Goal: Task Accomplishment & Management: Use online tool/utility

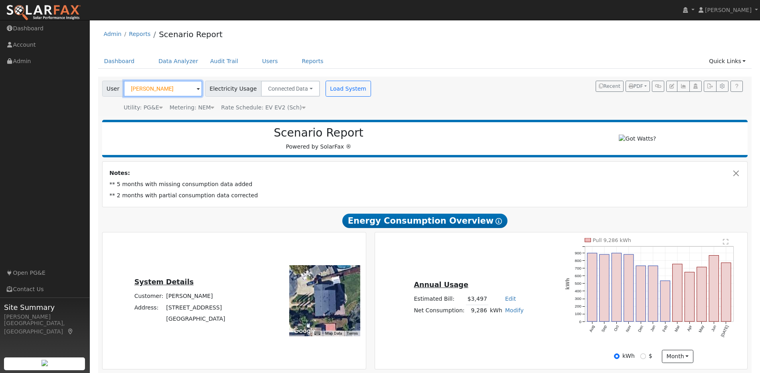
click at [167, 90] on input "[PERSON_NAME]" at bounding box center [163, 89] width 79 height 16
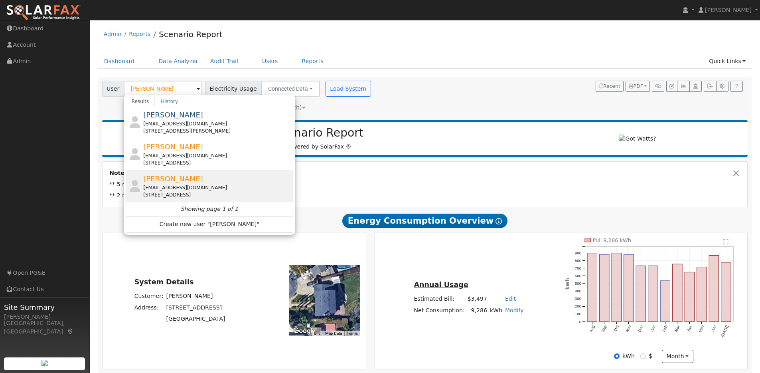
click at [219, 182] on div "[PERSON_NAME] [PERSON_NAME][EMAIL_ADDRESS][DOMAIN_NAME] [STREET_ADDRESS]" at bounding box center [217, 185] width 148 height 25
type input "[PERSON_NAME]"
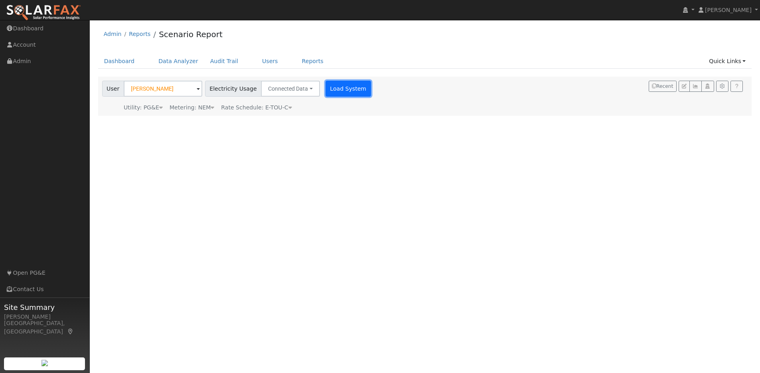
click at [344, 87] on button "Load System" at bounding box center [349, 89] width 46 height 16
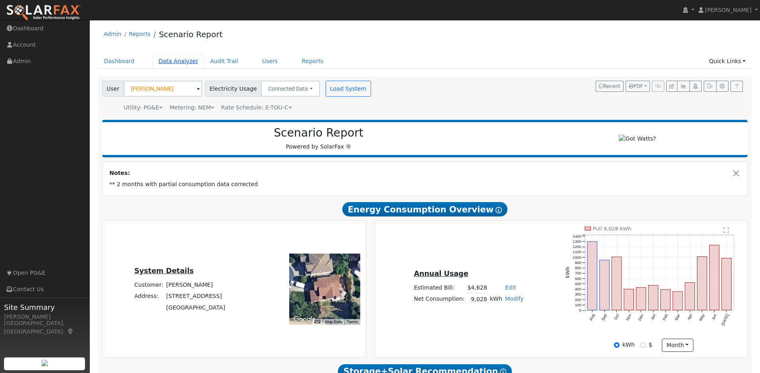
click at [172, 61] on link "Data Analyzer" at bounding box center [178, 61] width 52 height 15
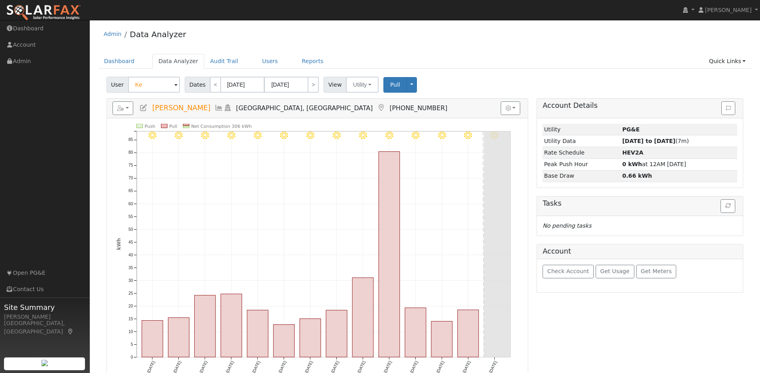
type input "K"
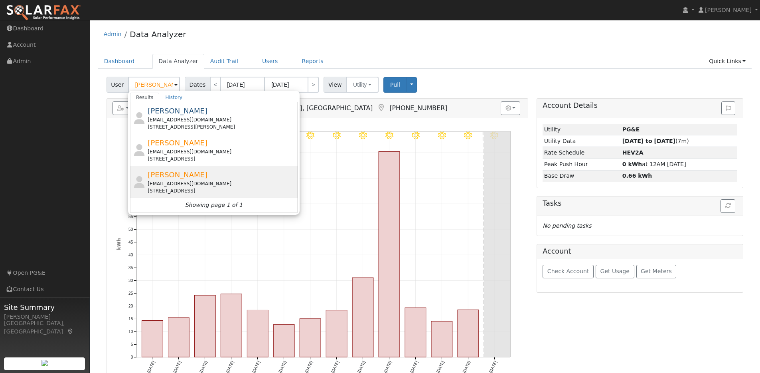
click at [231, 178] on div "Theresa Zhang whiteroseclouds@outlook.com 1262 Peregrine Court, Concord, CA 945…" at bounding box center [222, 181] width 148 height 25
type input "[PERSON_NAME]"
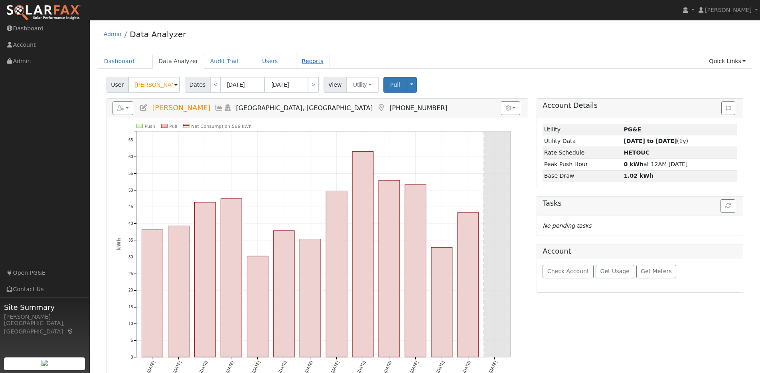
click at [307, 65] on link "Reports" at bounding box center [313, 61] width 34 height 15
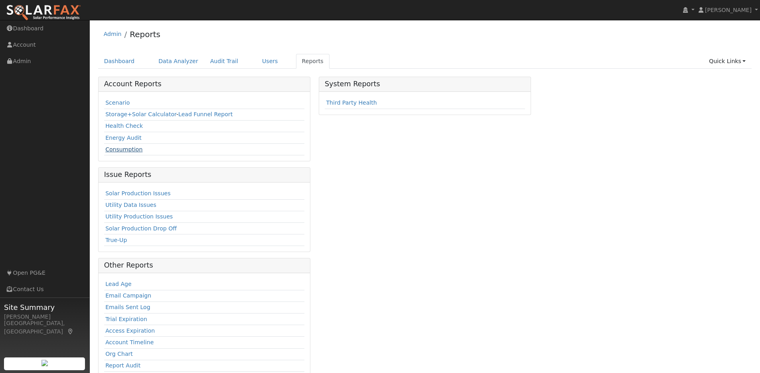
click at [123, 150] on link "Consumption" at bounding box center [123, 149] width 37 height 6
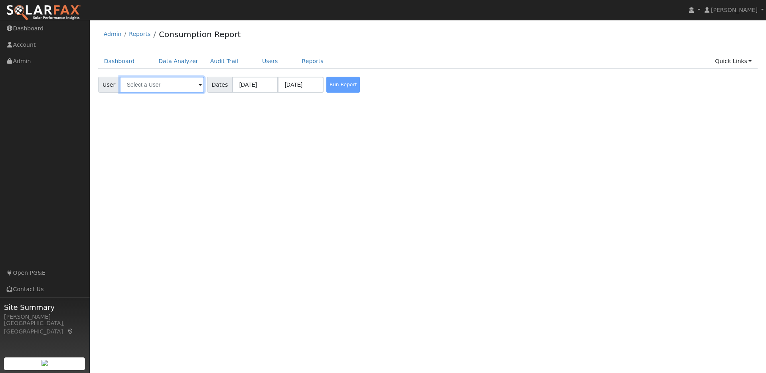
click at [168, 86] on input "text" at bounding box center [162, 85] width 85 height 16
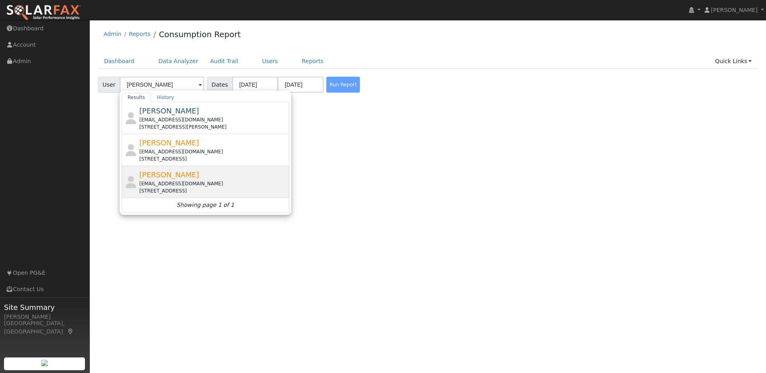
click at [231, 172] on div "Theresa Zhang whiteroseclouds@outlook.com 1262 Peregrine Court, Concord, CA 945…" at bounding box center [213, 181] width 148 height 25
type input "Theresa Zhang"
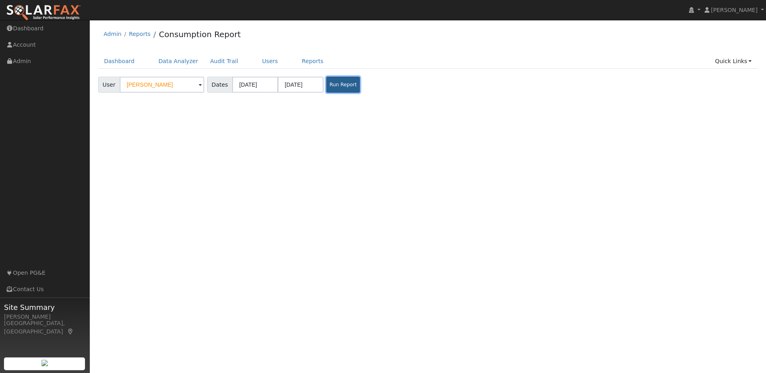
click at [328, 89] on button "Run Report" at bounding box center [344, 85] width 34 height 16
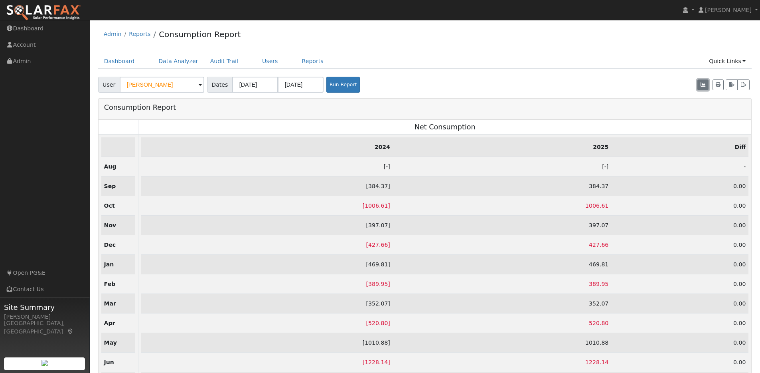
click at [703, 84] on icon "button" at bounding box center [703, 84] width 5 height 5
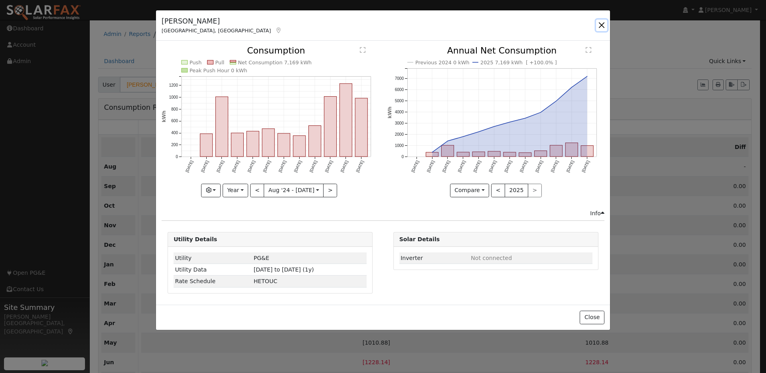
click at [602, 26] on button "button" at bounding box center [601, 25] width 11 height 11
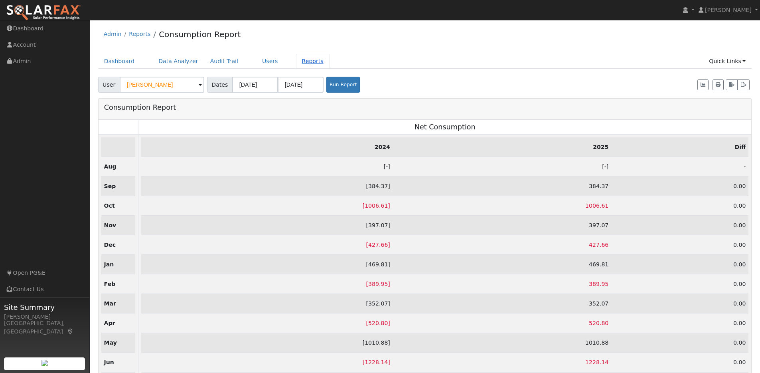
click at [302, 61] on link "Reports" at bounding box center [313, 61] width 34 height 15
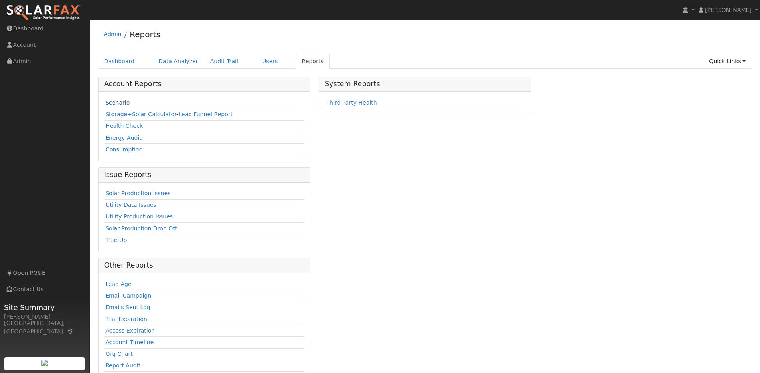
click at [124, 105] on link "Scenario" at bounding box center [117, 102] width 24 height 6
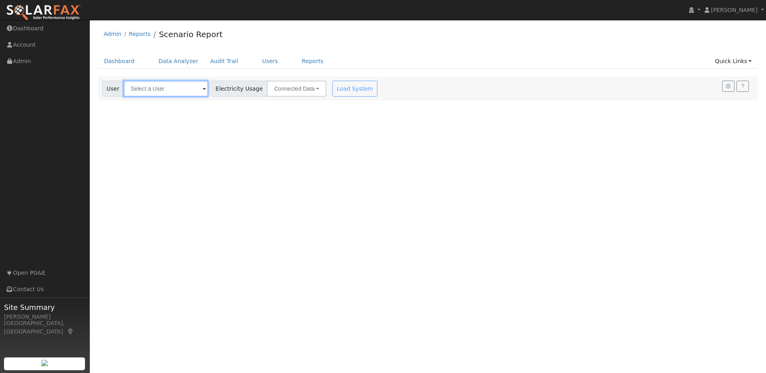
click at [190, 91] on input "text" at bounding box center [166, 89] width 85 height 16
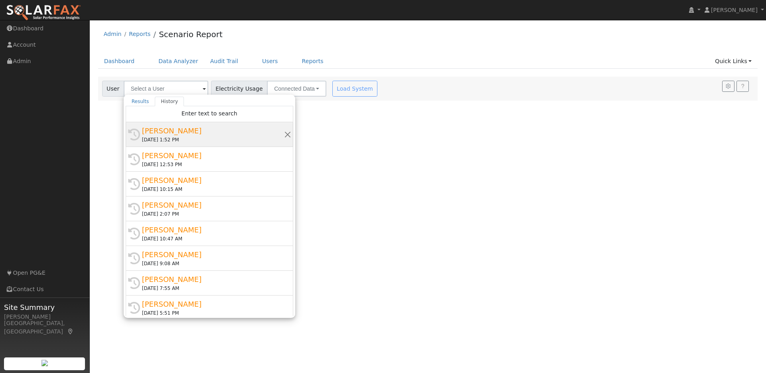
click at [204, 130] on div "[PERSON_NAME]" at bounding box center [213, 130] width 142 height 11
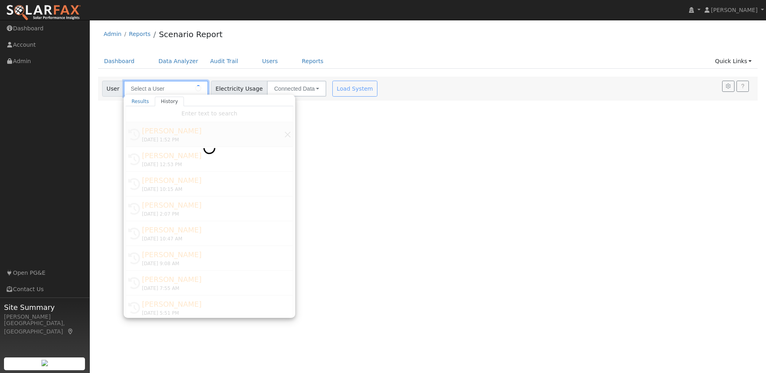
type input "[PERSON_NAME]"
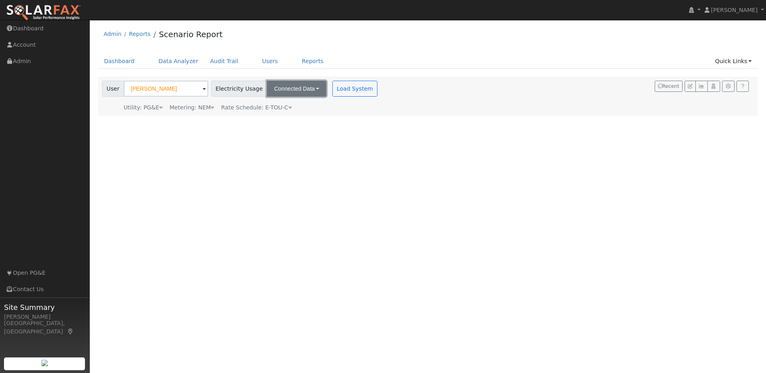
click at [299, 92] on button "Connected Data" at bounding box center [296, 89] width 59 height 16
click at [272, 130] on link "CSV Data" at bounding box center [297, 128] width 57 height 11
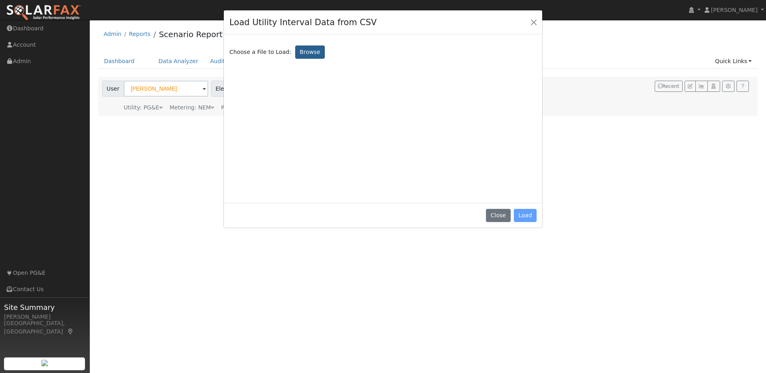
click at [308, 53] on label "Browse" at bounding box center [310, 53] width 30 height 14
click at [0, 0] on input "Browse" at bounding box center [0, 0] width 0 height 0
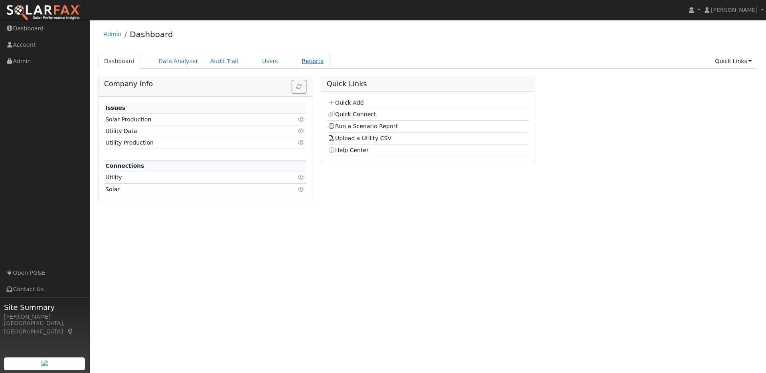
click at [301, 59] on link "Reports" at bounding box center [313, 61] width 34 height 15
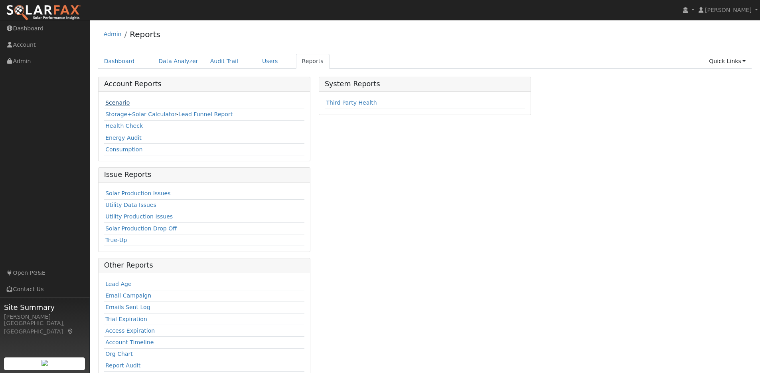
click at [127, 101] on link "Scenario" at bounding box center [117, 102] width 24 height 6
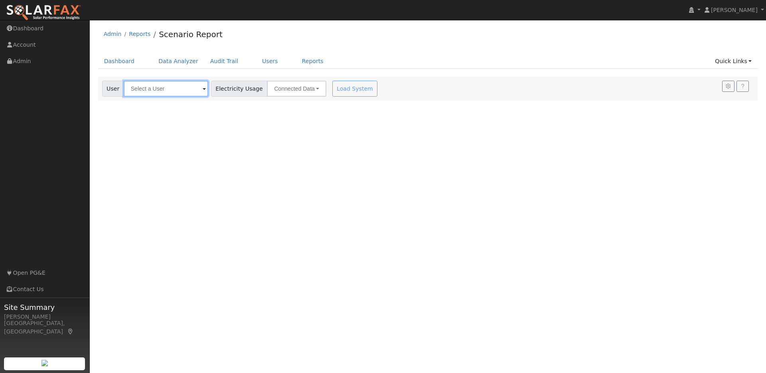
click at [172, 92] on input "text" at bounding box center [166, 89] width 85 height 16
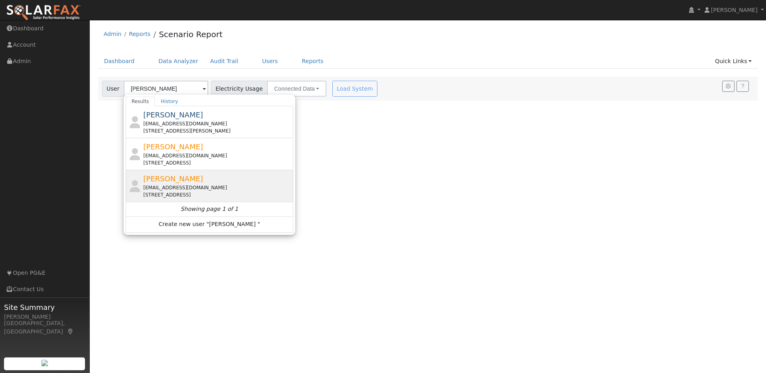
click at [237, 180] on div "[PERSON_NAME] [PERSON_NAME][EMAIL_ADDRESS][DOMAIN_NAME] [STREET_ADDRESS]" at bounding box center [217, 185] width 148 height 25
type input "[PERSON_NAME]"
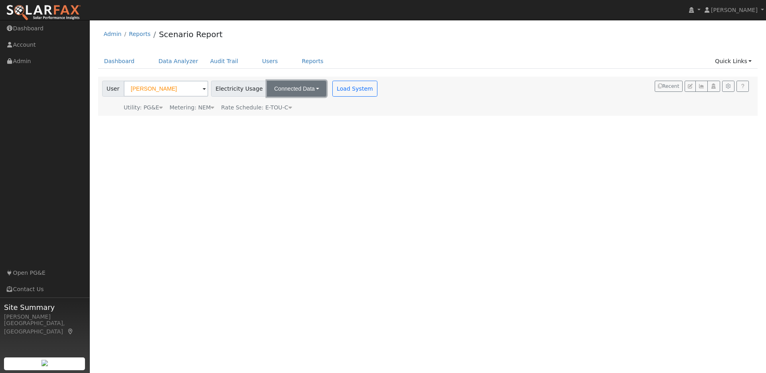
click at [306, 89] on button "Connected Data" at bounding box center [296, 89] width 59 height 16
click at [280, 130] on link "CSV Data" at bounding box center [297, 128] width 57 height 11
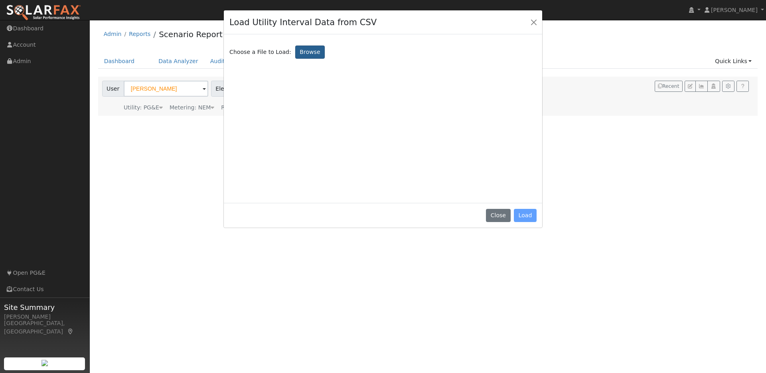
click at [303, 52] on label "Browse" at bounding box center [310, 53] width 30 height 14
click at [0, 0] on input "Browse" at bounding box center [0, 0] width 0 height 0
click at [309, 51] on label "Browse" at bounding box center [310, 53] width 30 height 14
click at [0, 0] on input "Browse" at bounding box center [0, 0] width 0 height 0
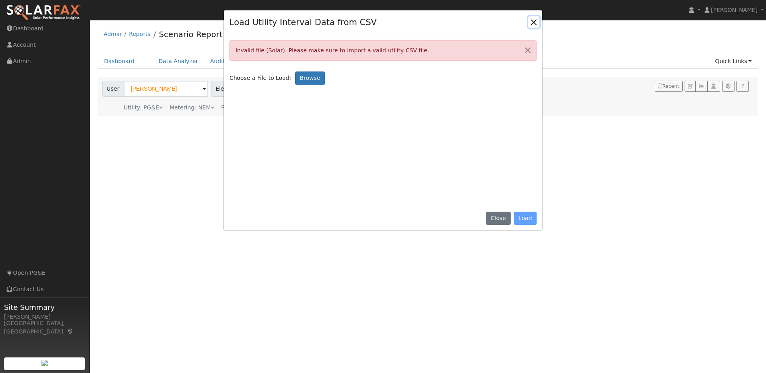
click at [533, 22] on button "Close" at bounding box center [534, 21] width 11 height 11
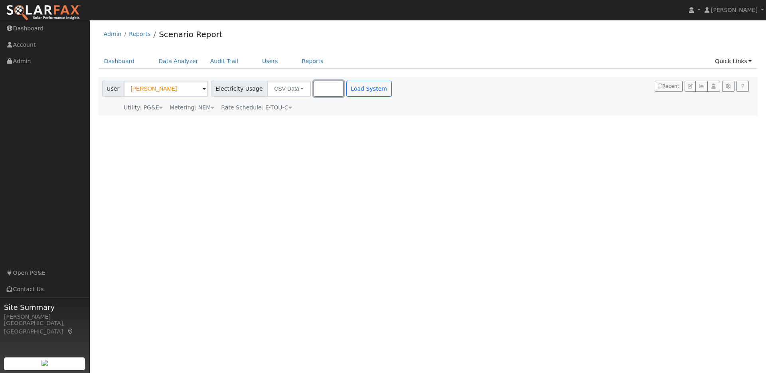
click at [315, 89] on button "Browse" at bounding box center [329, 89] width 30 height 16
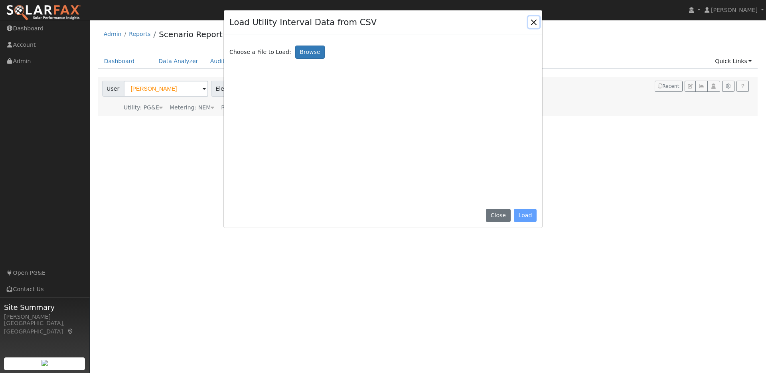
click at [536, 22] on button "Close" at bounding box center [534, 21] width 11 height 11
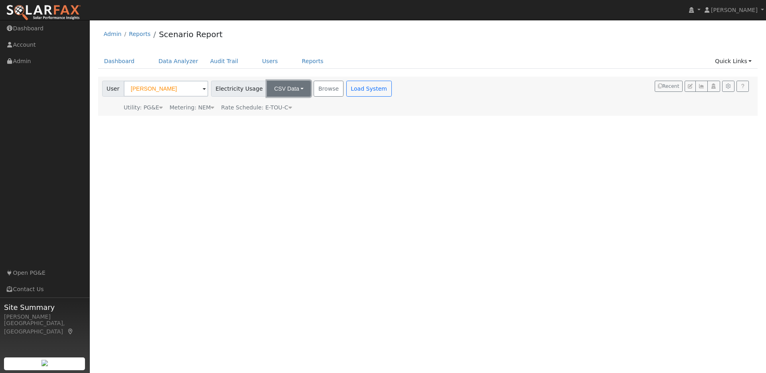
click at [288, 91] on button "CSV Data" at bounding box center [289, 89] width 44 height 16
click at [270, 105] on link "Connected Data" at bounding box center [282, 106] width 57 height 11
click at [350, 89] on button "Load System" at bounding box center [356, 89] width 46 height 16
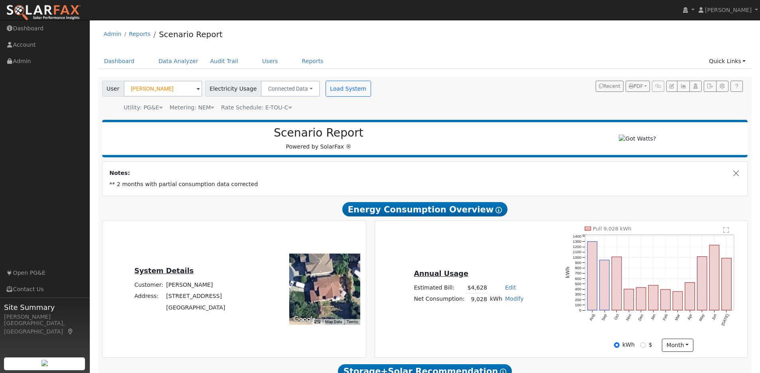
click at [511, 301] on link "Modify" at bounding box center [514, 298] width 19 height 6
click at [493, 316] on link "Add Consumption" at bounding box center [486, 311] width 67 height 11
type input "9028"
type input "-1"
type input "9027"
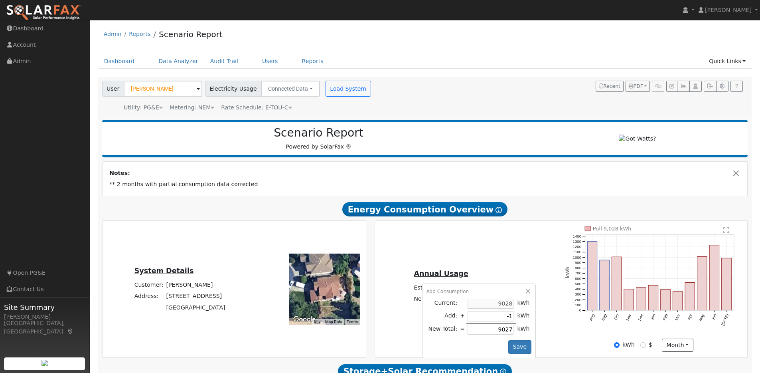
type input "-18"
type input "9010"
type input "-186"
type input "8842"
type input "-1865"
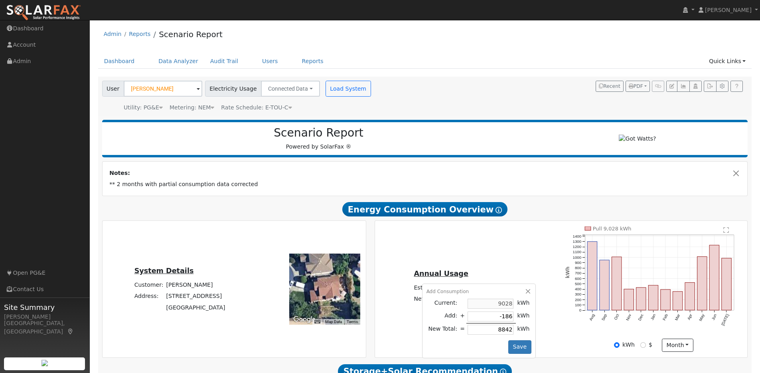
type input "7163"
type input "-1865"
click at [516, 350] on button "Save" at bounding box center [520, 347] width 23 height 14
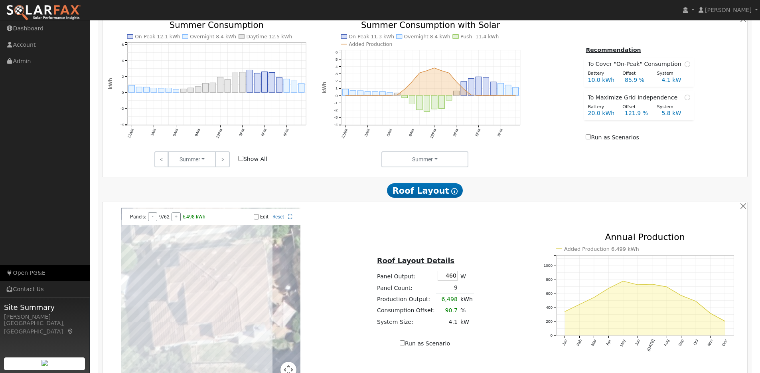
scroll to position [489, 0]
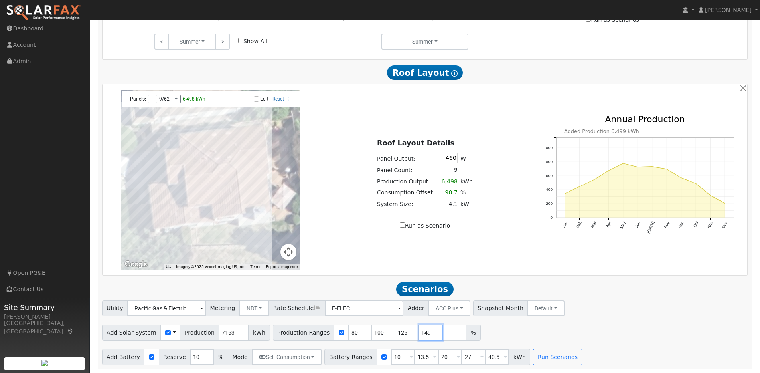
click at [426, 333] on input "149" at bounding box center [431, 333] width 24 height 16
click at [426, 333] on input "148" at bounding box center [431, 333] width 24 height 16
click at [426, 333] on input "147" at bounding box center [431, 333] width 24 height 16
click at [426, 333] on input "146" at bounding box center [431, 333] width 24 height 16
click at [426, 333] on input "145" at bounding box center [431, 333] width 24 height 16
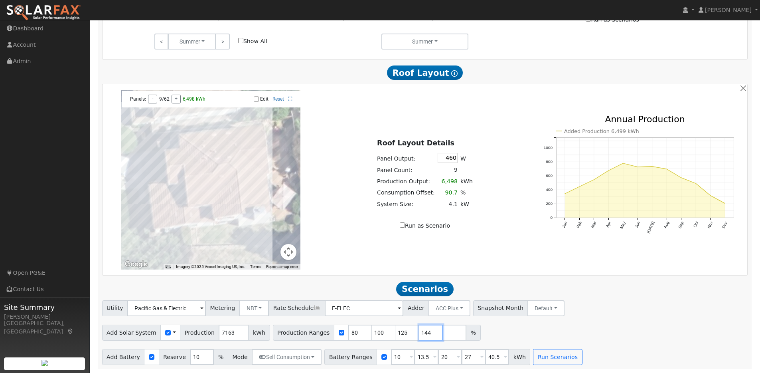
click at [426, 333] on input "144" at bounding box center [431, 333] width 24 height 16
click at [426, 333] on input "143" at bounding box center [431, 333] width 24 height 16
click at [426, 333] on input "142" at bounding box center [431, 333] width 24 height 16
click at [426, 333] on input "141" at bounding box center [431, 333] width 24 height 16
type input "140"
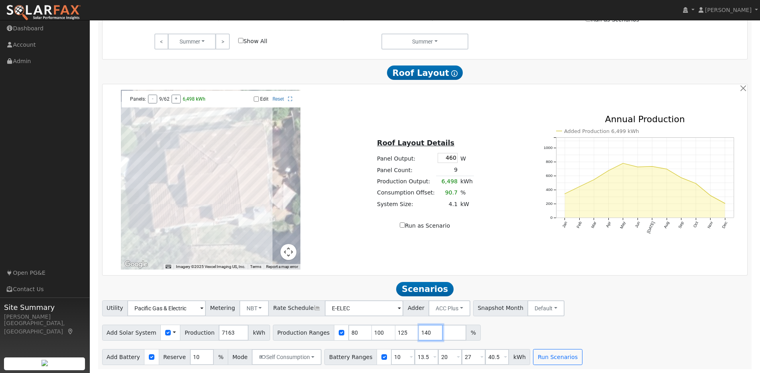
click at [426, 333] on input "140" at bounding box center [431, 333] width 24 height 16
click at [355, 332] on input "81" at bounding box center [360, 333] width 24 height 16
drag, startPoint x: 352, startPoint y: 332, endPoint x: 343, endPoint y: 331, distance: 10.0
click at [348, 331] on input "81" at bounding box center [360, 333] width 24 height 16
type input "100"
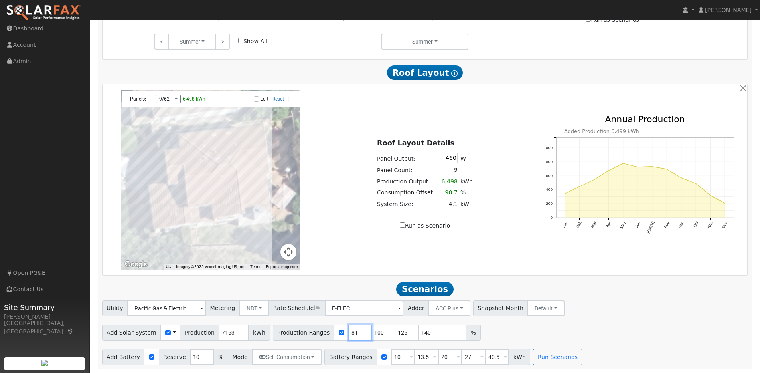
type input "125"
type input "140"
type input "100"
drag, startPoint x: 374, startPoint y: 332, endPoint x: 369, endPoint y: 332, distance: 5.2
click at [372, 332] on input "125" at bounding box center [384, 333] width 24 height 16
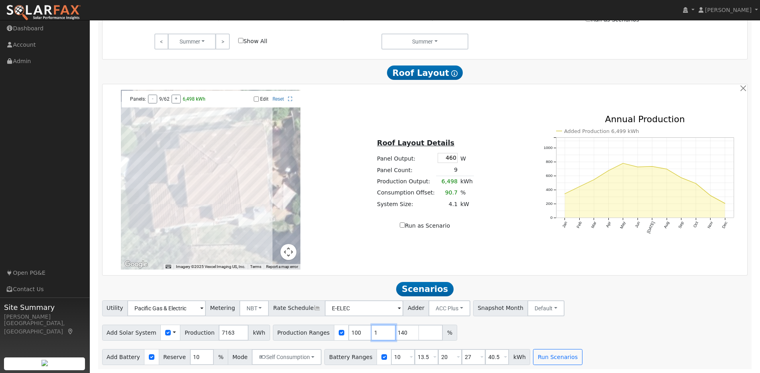
type input "140"
drag, startPoint x: 396, startPoint y: 356, endPoint x: 383, endPoint y: 354, distance: 13.0
click at [391, 354] on input "10" at bounding box center [403, 357] width 24 height 16
type input "13.5"
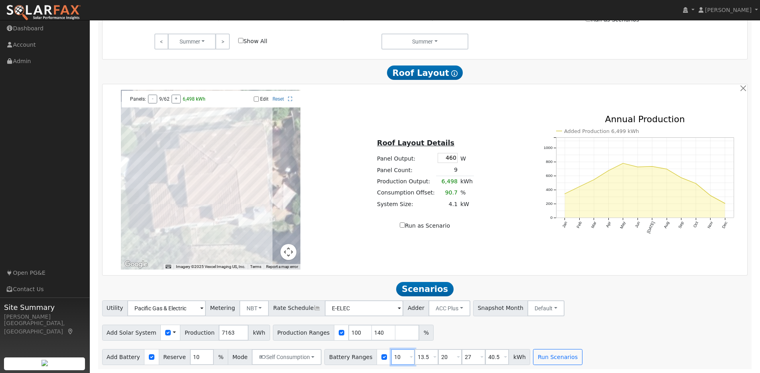
type input "20"
type input "27"
type input "40.5"
type input "13.5"
drag, startPoint x: 418, startPoint y: 356, endPoint x: 412, endPoint y: 356, distance: 6.4
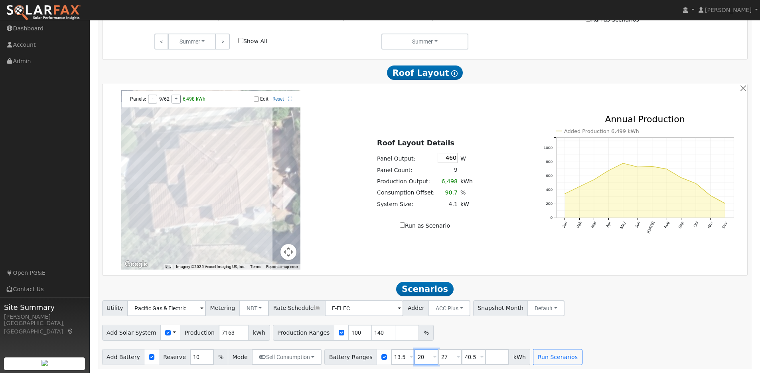
click at [415, 356] on input "20" at bounding box center [427, 357] width 24 height 16
type input "27"
type input "40.5"
type input "27"
drag, startPoint x: 444, startPoint y: 356, endPoint x: 431, endPoint y: 356, distance: 12.8
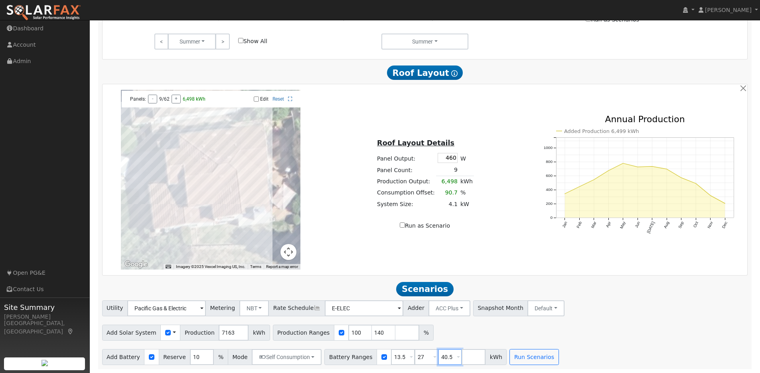
click at [438, 356] on input "40.5" at bounding box center [450, 357] width 24 height 16
click at [508, 357] on button "Run Scenarios" at bounding box center [510, 357] width 49 height 16
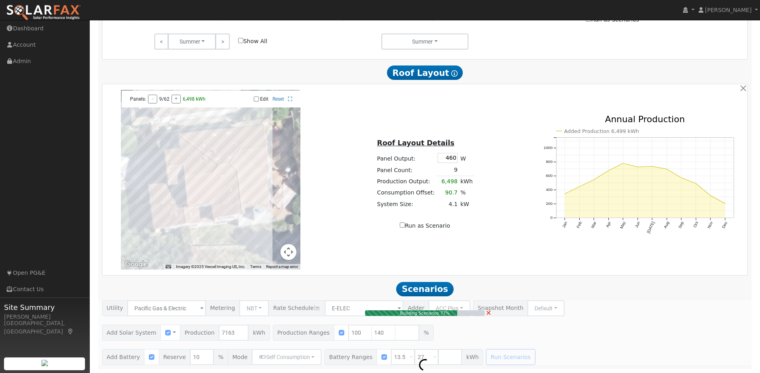
type input "6.7"
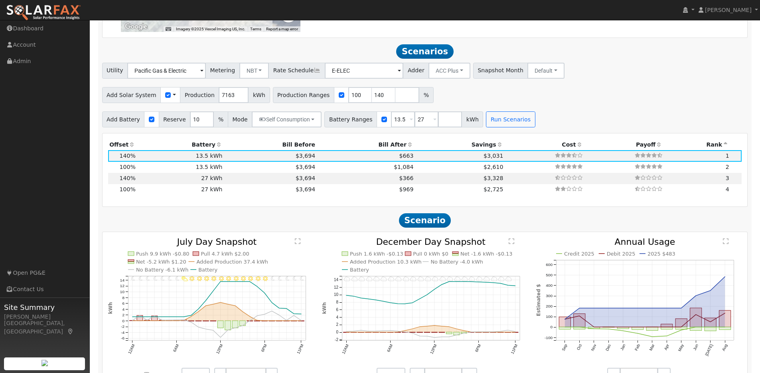
scroll to position [746, 0]
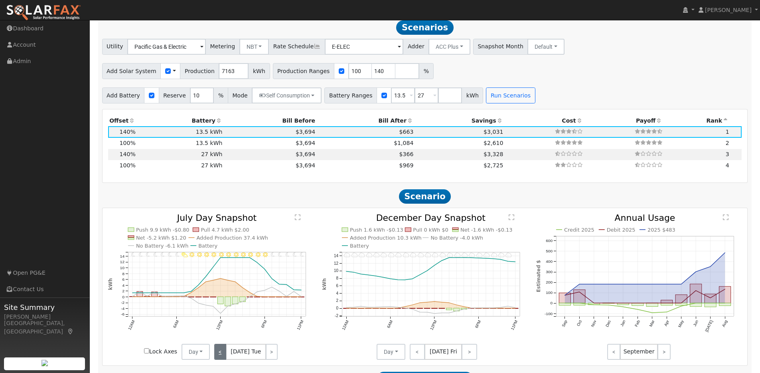
click at [223, 356] on link "<" at bounding box center [220, 352] width 12 height 16
click at [223, 356] on link "<" at bounding box center [219, 352] width 11 height 16
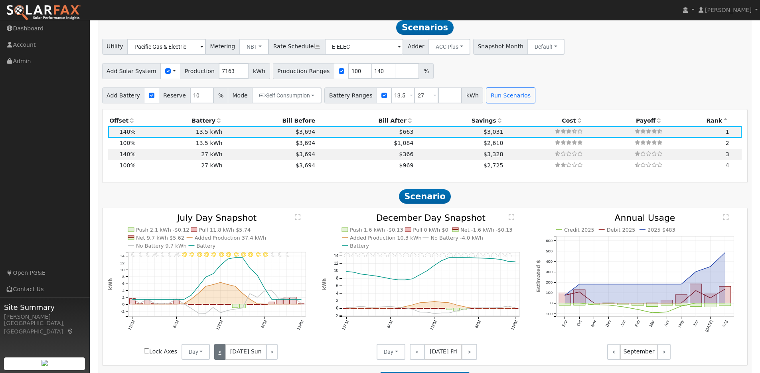
click at [223, 356] on link "<" at bounding box center [219, 352] width 11 height 16
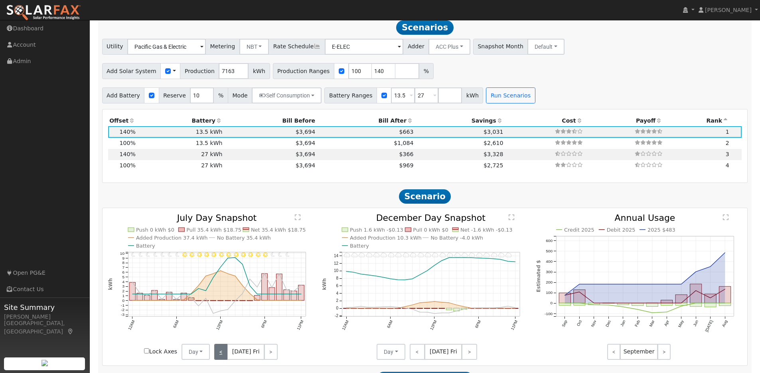
click at [223, 356] on link "<" at bounding box center [220, 352] width 13 height 16
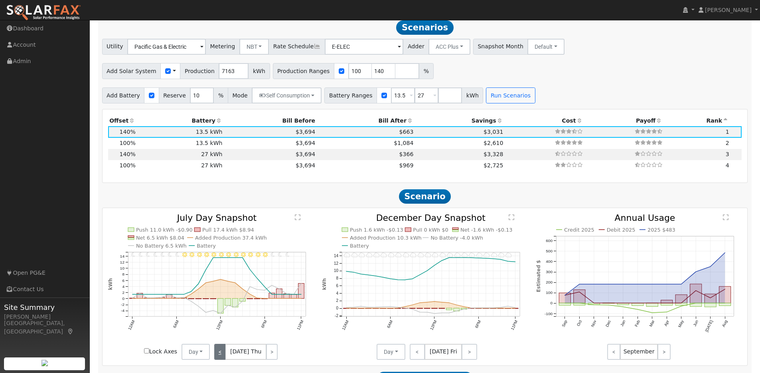
click at [223, 356] on link "<" at bounding box center [220, 352] width 12 height 16
click at [223, 356] on link "<" at bounding box center [219, 352] width 11 height 16
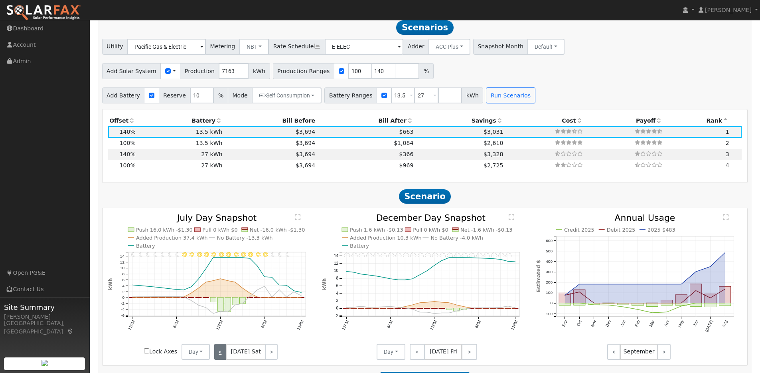
click at [223, 356] on link "<" at bounding box center [220, 352] width 12 height 16
click at [223, 356] on link "<" at bounding box center [219, 352] width 11 height 16
click at [223, 356] on div "< Jul 1 Tue >" at bounding box center [246, 352] width 72 height 16
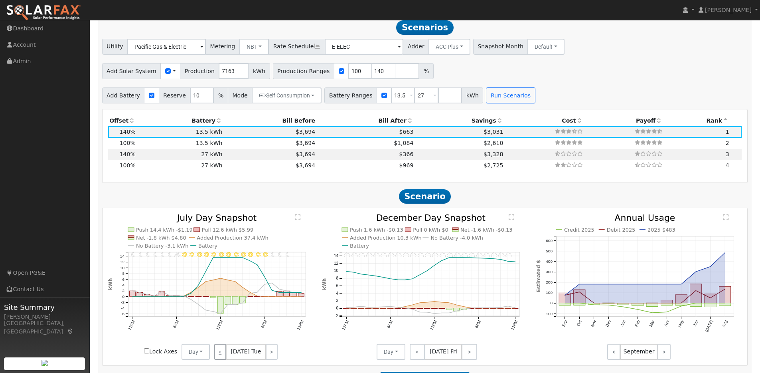
click at [223, 356] on div "< Jul 1 Tue >" at bounding box center [246, 352] width 72 height 16
click at [272, 356] on link ">" at bounding box center [272, 352] width 12 height 16
click at [272, 356] on link ">" at bounding box center [272, 352] width 11 height 16
click at [272, 356] on link ">" at bounding box center [272, 352] width 12 height 16
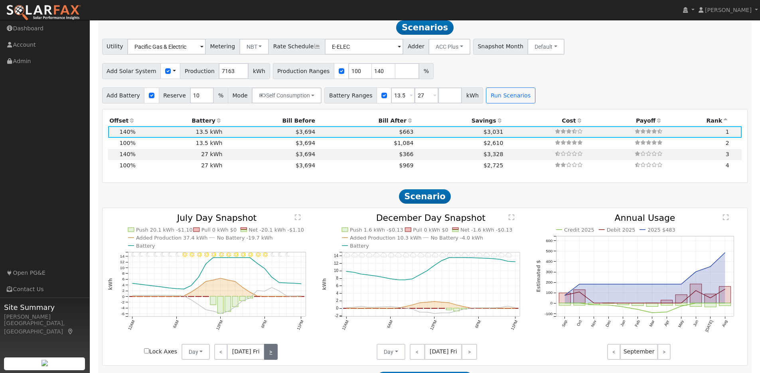
click at [272, 356] on link ">" at bounding box center [270, 352] width 13 height 16
click at [272, 356] on link ">" at bounding box center [271, 352] width 12 height 16
click at [271, 356] on link ">" at bounding box center [271, 352] width 11 height 16
click at [271, 356] on link ">" at bounding box center [272, 352] width 11 height 16
click at [271, 356] on link ">" at bounding box center [272, 352] width 12 height 16
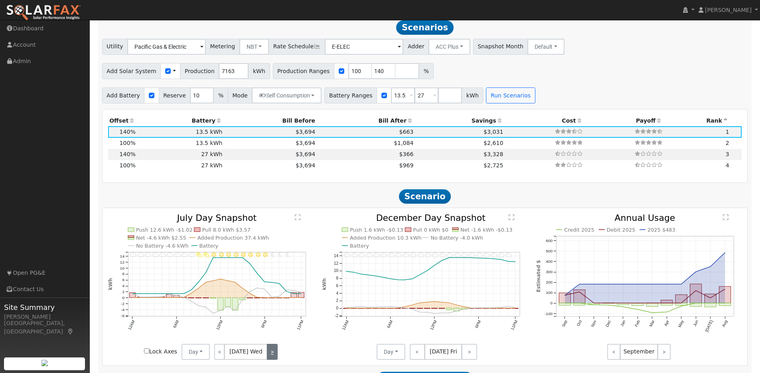
click at [271, 356] on link ">" at bounding box center [272, 352] width 11 height 16
click at [271, 356] on link ">" at bounding box center [272, 352] width 12 height 16
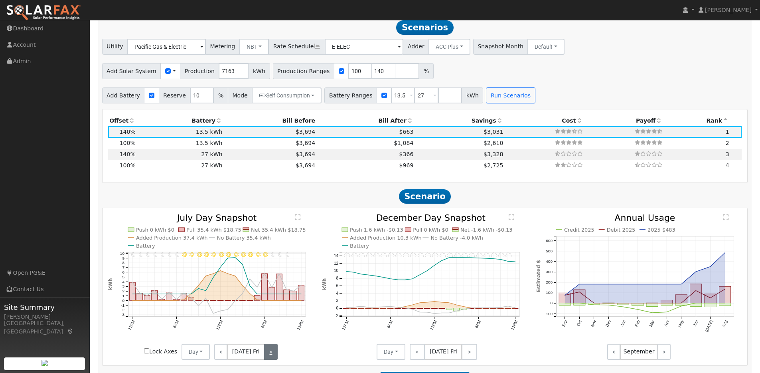
click at [273, 357] on link ">" at bounding box center [270, 352] width 13 height 16
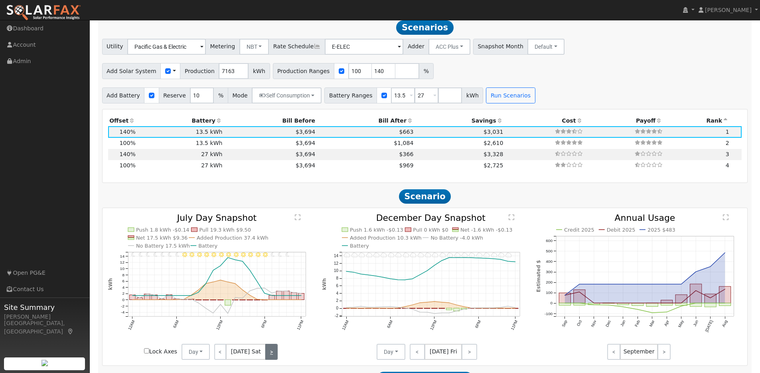
click at [273, 357] on link ">" at bounding box center [271, 352] width 12 height 16
click at [273, 357] on link ">" at bounding box center [271, 352] width 11 height 16
click at [273, 357] on link ">" at bounding box center [272, 352] width 11 height 16
click at [225, 356] on link "<" at bounding box center [220, 352] width 12 height 16
click at [225, 356] on link "<" at bounding box center [219, 352] width 11 height 16
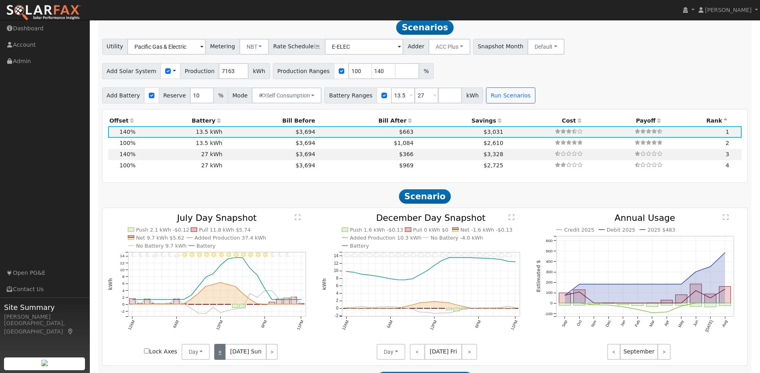
click at [225, 356] on link "<" at bounding box center [219, 352] width 11 height 16
click at [272, 356] on link ">" at bounding box center [271, 352] width 12 height 16
click at [272, 356] on link ">" at bounding box center [271, 352] width 11 height 16
click at [180, 158] on td "27 kWh" at bounding box center [180, 154] width 87 height 11
type input "$27,270"
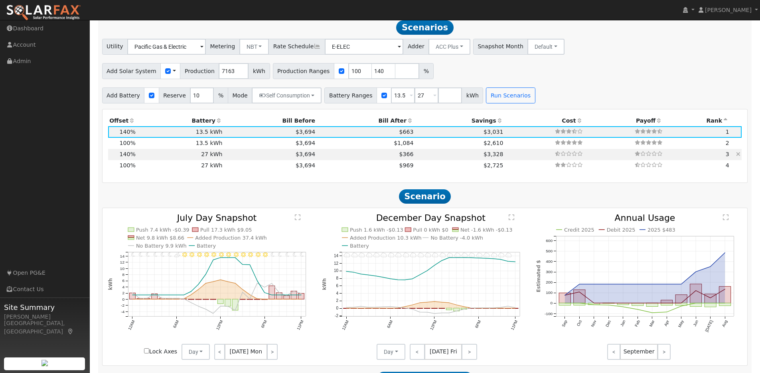
type input "$14,399"
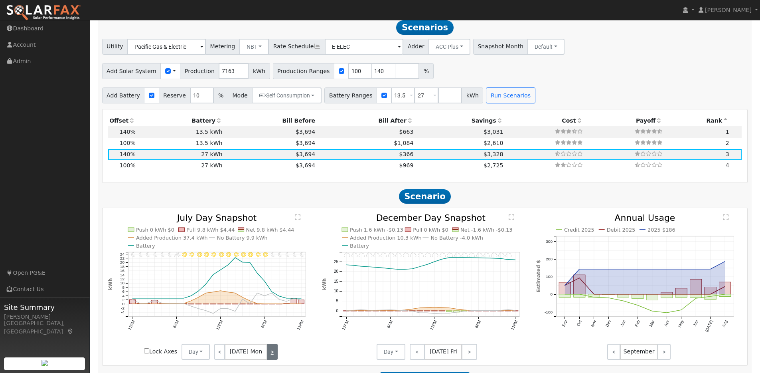
click at [270, 353] on link ">" at bounding box center [272, 352] width 11 height 16
click at [270, 353] on link ">" at bounding box center [272, 352] width 12 height 16
click at [270, 353] on link ">" at bounding box center [272, 352] width 11 height 16
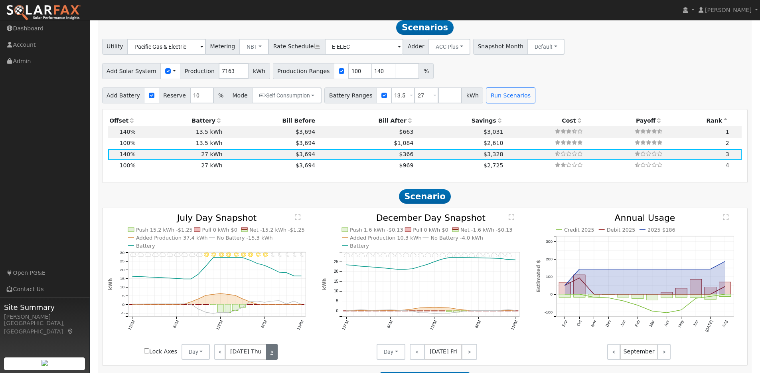
click at [270, 353] on link ">" at bounding box center [272, 352] width 12 height 16
click at [270, 353] on link ">" at bounding box center [270, 352] width 13 height 16
click at [270, 353] on link ">" at bounding box center [271, 352] width 12 height 16
click at [270, 353] on link ">" at bounding box center [271, 352] width 11 height 16
click at [270, 353] on link ">" at bounding box center [272, 352] width 11 height 16
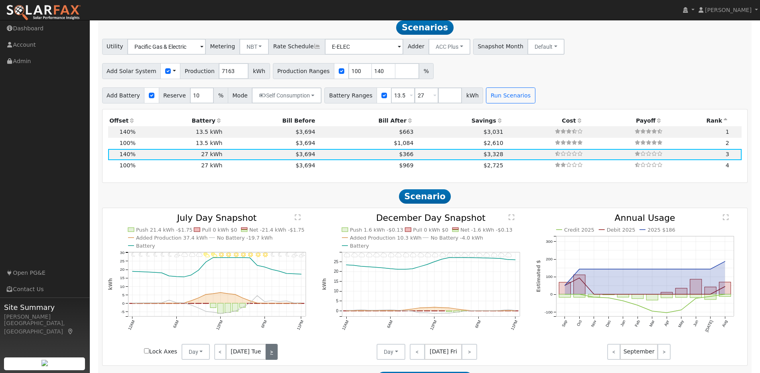
click at [270, 353] on link ">" at bounding box center [272, 352] width 12 height 16
click at [270, 353] on link ">" at bounding box center [272, 352] width 11 height 16
click at [270, 353] on link ">" at bounding box center [270, 352] width 13 height 16
click at [270, 353] on link ">" at bounding box center [271, 352] width 12 height 16
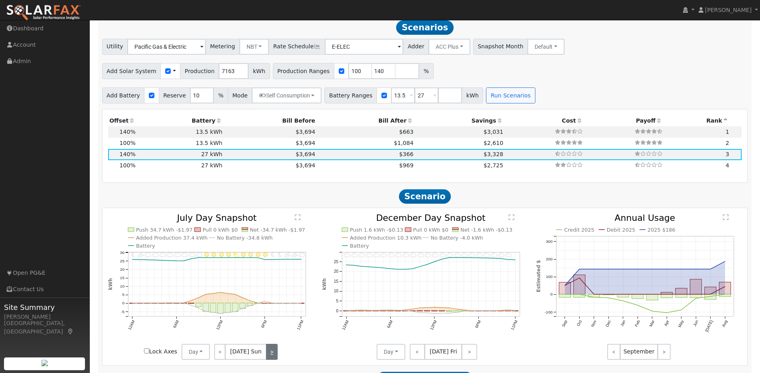
click at [270, 353] on link ">" at bounding box center [271, 352] width 11 height 16
click at [270, 353] on link ">" at bounding box center [272, 352] width 11 height 16
click at [270, 353] on link ">" at bounding box center [272, 352] width 12 height 16
click at [270, 353] on link ">" at bounding box center [272, 352] width 11 height 16
click at [270, 353] on div "< Jul 31 Thu >" at bounding box center [246, 352] width 72 height 16
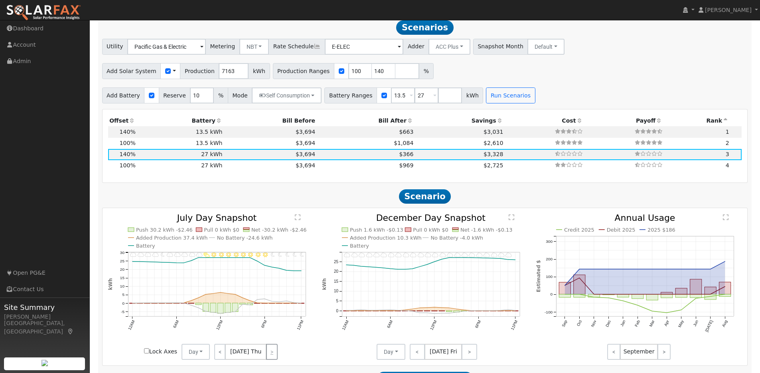
click at [270, 353] on div "< Jul 31 Thu >" at bounding box center [246, 352] width 72 height 16
click at [218, 357] on link "<" at bounding box center [220, 352] width 12 height 16
click at [218, 357] on link "<" at bounding box center [219, 352] width 11 height 16
click at [218, 357] on link "<" at bounding box center [220, 352] width 12 height 16
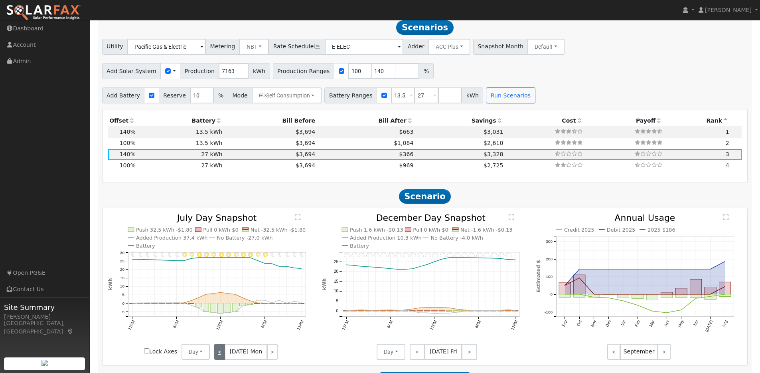
click at [218, 357] on link "<" at bounding box center [219, 352] width 11 height 16
click at [218, 357] on link "<" at bounding box center [220, 352] width 12 height 16
click at [218, 357] on link "<" at bounding box center [220, 352] width 13 height 16
click at [218, 357] on link "<" at bounding box center [220, 352] width 12 height 16
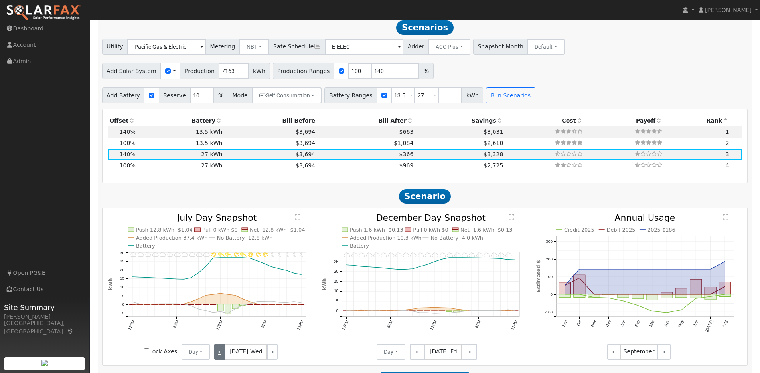
click at [218, 357] on link "<" at bounding box center [219, 352] width 11 height 16
click at [218, 357] on link "<" at bounding box center [220, 352] width 12 height 16
click at [218, 357] on link "<" at bounding box center [219, 352] width 11 height 16
click at [218, 357] on link "<" at bounding box center [220, 352] width 12 height 16
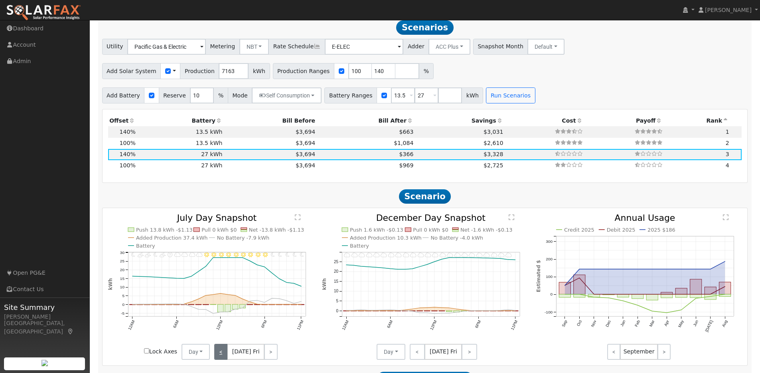
click at [218, 357] on link "<" at bounding box center [220, 352] width 13 height 16
click at [218, 357] on link "<" at bounding box center [220, 352] width 12 height 16
click at [218, 357] on link "<" at bounding box center [219, 352] width 11 height 16
click at [218, 357] on link "<" at bounding box center [220, 352] width 12 height 16
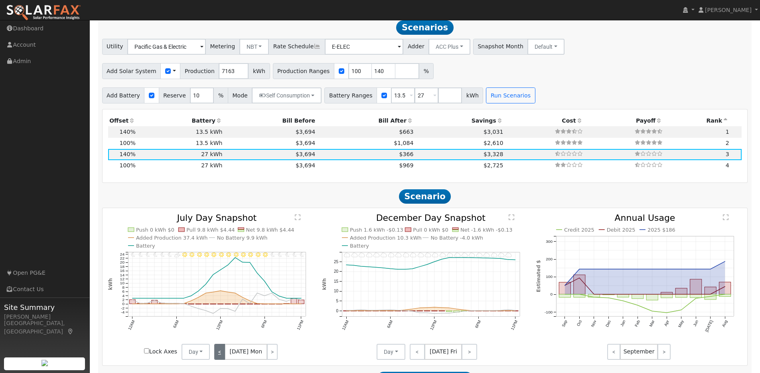
click at [218, 357] on link "<" at bounding box center [219, 352] width 11 height 16
click at [218, 357] on link "<" at bounding box center [220, 352] width 12 height 16
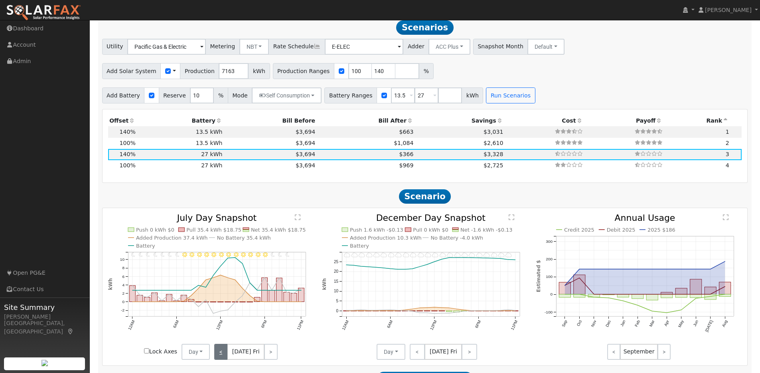
click at [218, 357] on link "<" at bounding box center [220, 352] width 13 height 16
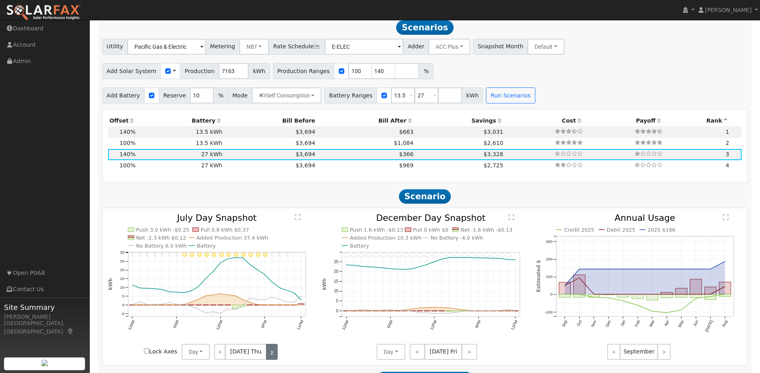
click at [267, 358] on link ">" at bounding box center [272, 352] width 12 height 16
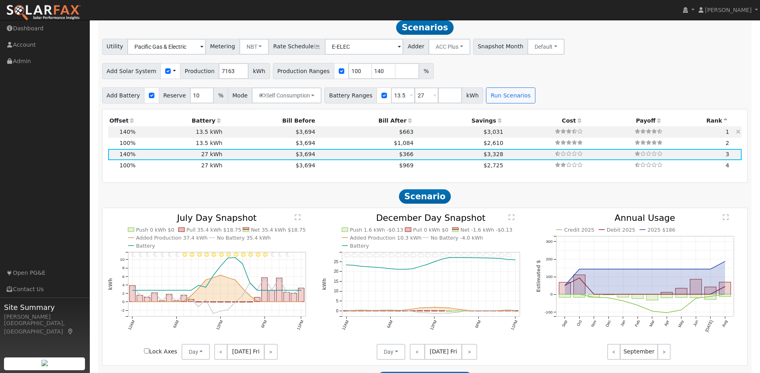
click at [162, 135] on td "13.5 kWh" at bounding box center [180, 131] width 87 height 11
type input "$13,635"
type input "$10,308"
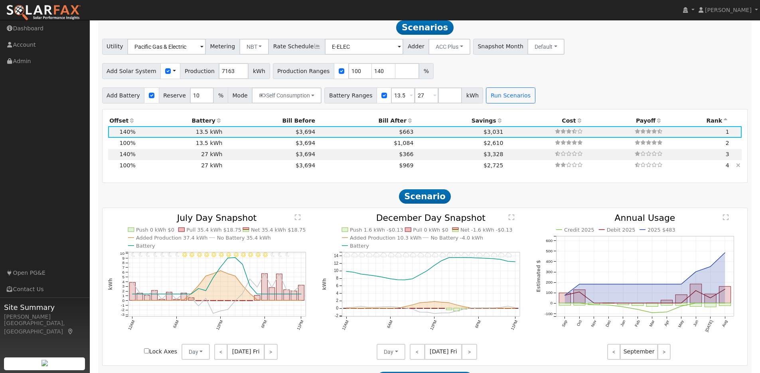
click at [163, 171] on td "27 kWh" at bounding box center [180, 165] width 87 height 11
type input "4.8"
type input "$14,804"
type input "$27,270"
type input "$12,622"
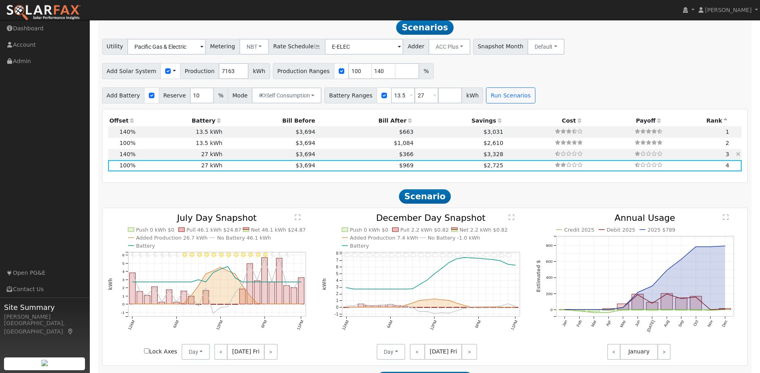
click at [164, 158] on td "27 kWh" at bounding box center [180, 154] width 87 height 11
type input "6.7"
type input "$20,725"
type input "$14,399"
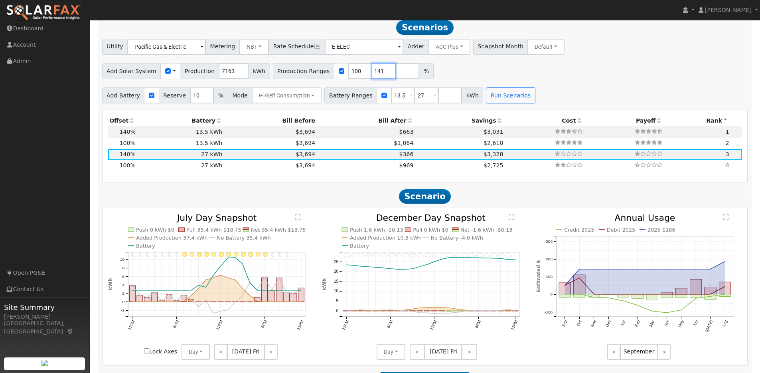
click at [379, 73] on input "141" at bounding box center [384, 71] width 24 height 16
click at [379, 73] on input "142" at bounding box center [384, 71] width 24 height 16
click at [379, 73] on input "143" at bounding box center [384, 71] width 24 height 16
click at [379, 73] on input "144" at bounding box center [384, 71] width 24 height 16
click at [379, 73] on input "145" at bounding box center [384, 71] width 24 height 16
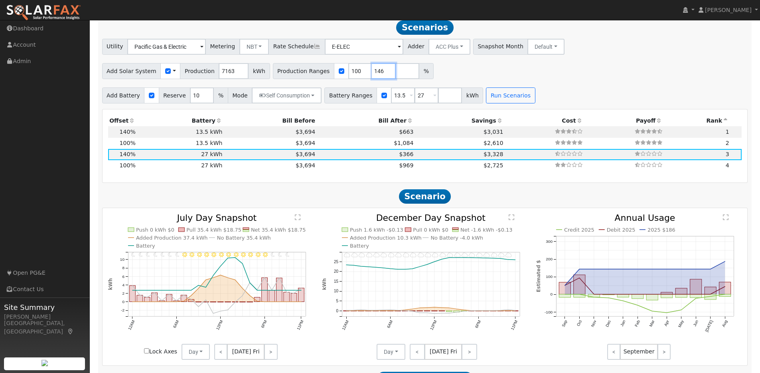
click at [379, 73] on input "146" at bounding box center [384, 71] width 24 height 16
click at [379, 73] on input "147" at bounding box center [384, 71] width 24 height 16
click at [379, 73] on input "148" at bounding box center [384, 71] width 24 height 16
click at [379, 73] on input "149" at bounding box center [384, 71] width 24 height 16
type input "150"
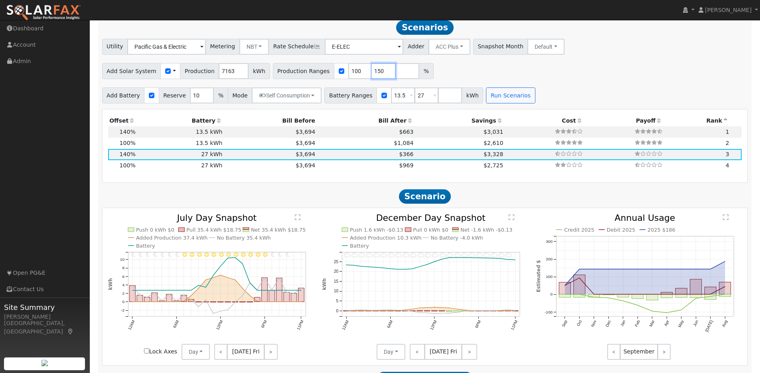
click at [379, 73] on input "150" at bounding box center [384, 71] width 24 height 16
click at [499, 101] on button "Run Scenarios" at bounding box center [510, 95] width 49 height 16
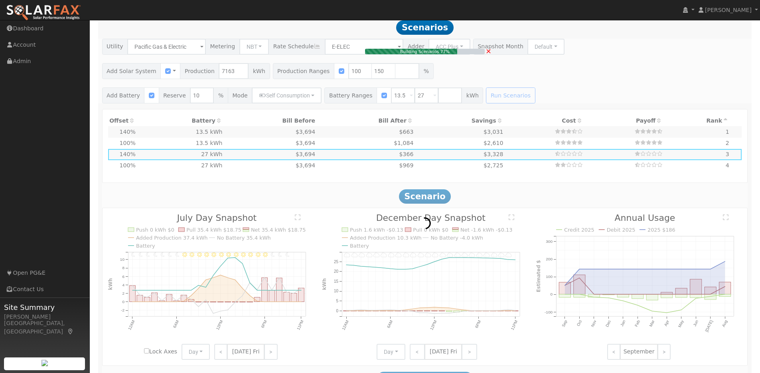
type input "7.2"
type input "$22,204"
type input "$13,635"
type input "$10,752"
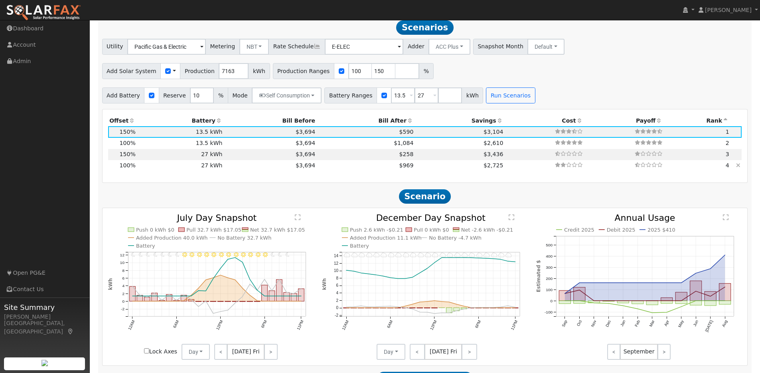
click at [139, 170] on td "27 kWh" at bounding box center [180, 165] width 87 height 11
type input "4.8"
type input "$14,804"
type input "$27,270"
type input "$12,622"
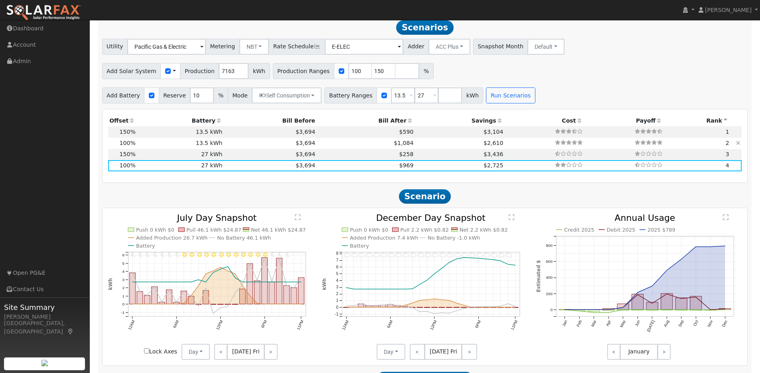
click at [210, 145] on td "13.5 kWh" at bounding box center [180, 143] width 87 height 11
type input "$13,635"
type input "$8,532"
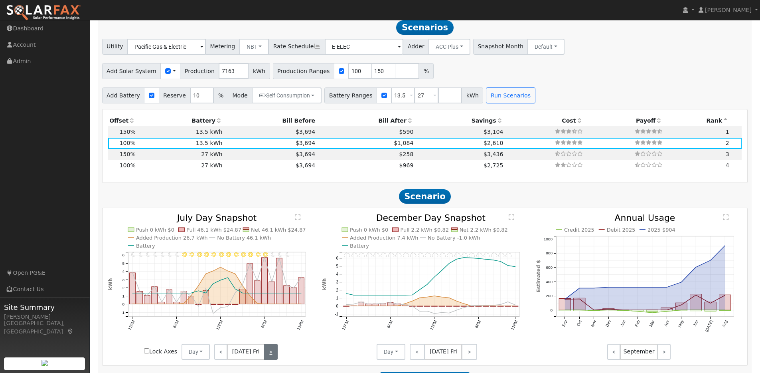
click at [272, 357] on link ">" at bounding box center [270, 352] width 13 height 16
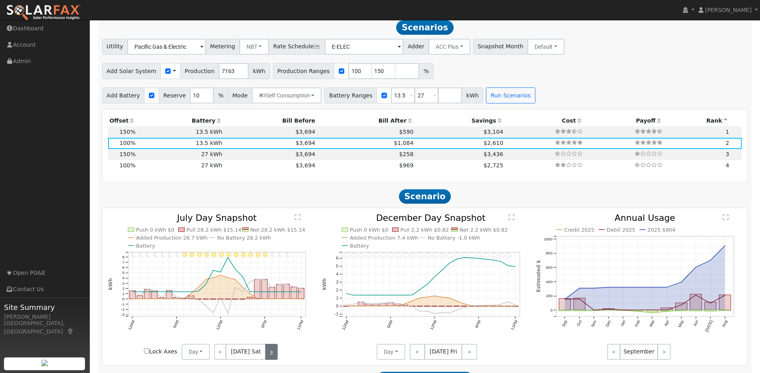
click at [272, 357] on link ">" at bounding box center [271, 352] width 12 height 16
click at [272, 357] on link ">" at bounding box center [271, 352] width 11 height 16
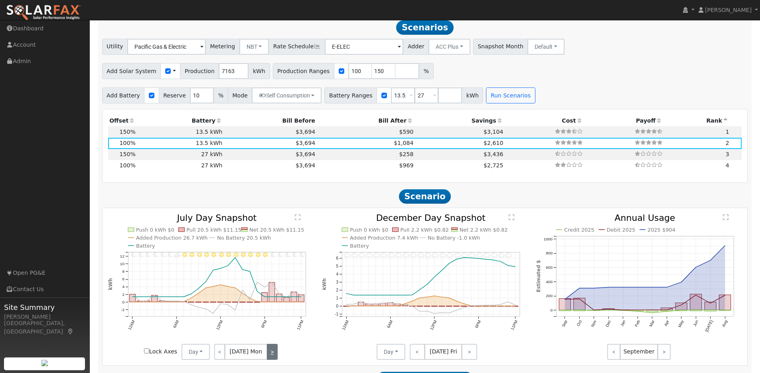
click at [272, 357] on link ">" at bounding box center [272, 352] width 11 height 16
click at [272, 357] on link ">" at bounding box center [272, 352] width 12 height 16
click at [272, 357] on link ">" at bounding box center [272, 352] width 11 height 16
click at [272, 357] on link ">" at bounding box center [272, 352] width 12 height 16
click at [272, 357] on link ">" at bounding box center [270, 352] width 13 height 16
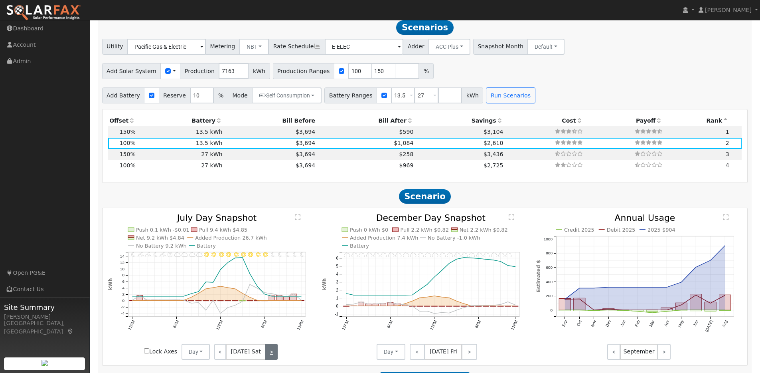
click at [272, 357] on link ">" at bounding box center [271, 352] width 12 height 16
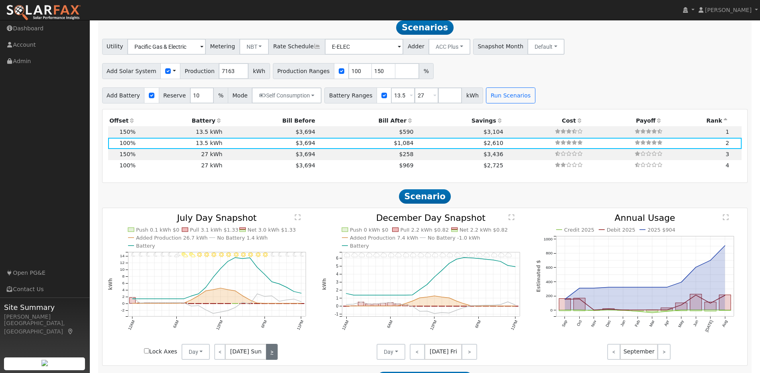
click at [272, 357] on link ">" at bounding box center [271, 352] width 11 height 16
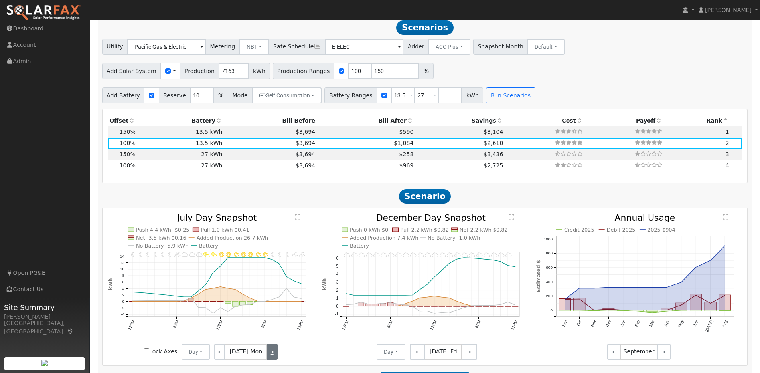
click at [272, 357] on link ">" at bounding box center [272, 352] width 11 height 16
click at [272, 357] on link ">" at bounding box center [272, 352] width 12 height 16
click at [272, 357] on link ">" at bounding box center [272, 352] width 11 height 16
click at [272, 357] on link ">" at bounding box center [272, 352] width 12 height 16
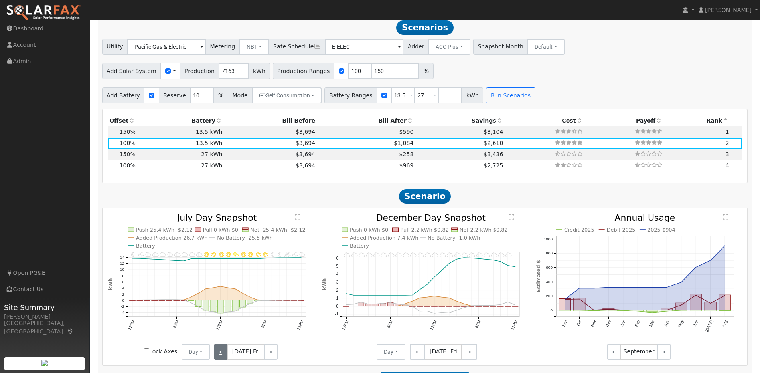
click at [218, 351] on link "<" at bounding box center [220, 352] width 13 height 16
click at [219, 351] on link "<" at bounding box center [220, 352] width 12 height 16
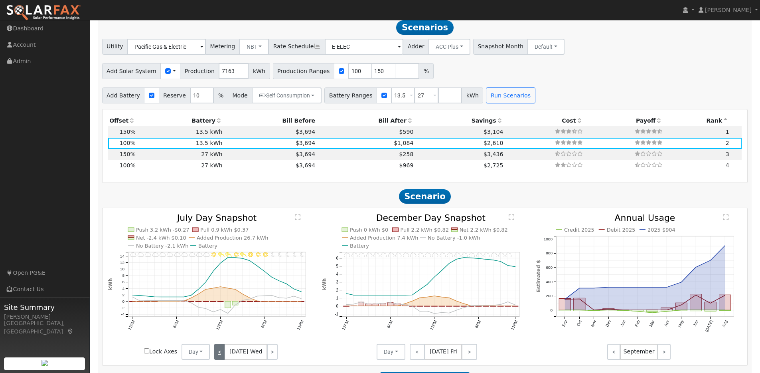
click at [219, 351] on link "<" at bounding box center [219, 352] width 11 height 16
click at [219, 351] on link "<" at bounding box center [220, 352] width 12 height 16
click at [219, 351] on link "<" at bounding box center [219, 352] width 11 height 16
click at [219, 351] on link "<" at bounding box center [220, 352] width 12 height 16
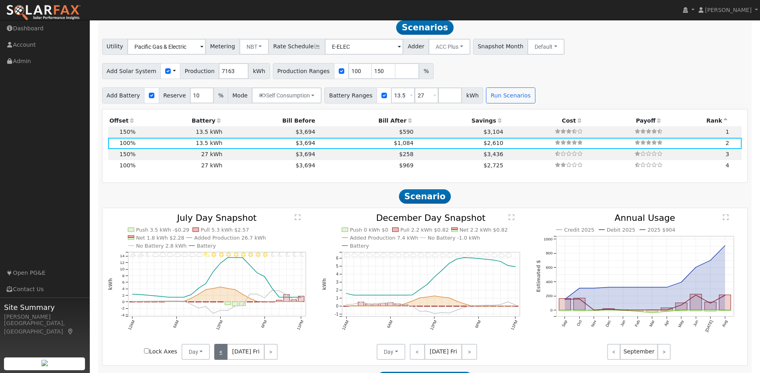
click at [219, 351] on link "<" at bounding box center [220, 352] width 13 height 16
click at [219, 351] on link "<" at bounding box center [220, 352] width 12 height 16
click at [219, 351] on link "<" at bounding box center [219, 352] width 11 height 16
click at [218, 351] on link "<" at bounding box center [220, 352] width 12 height 16
click at [220, 352] on link "<" at bounding box center [219, 352] width 11 height 16
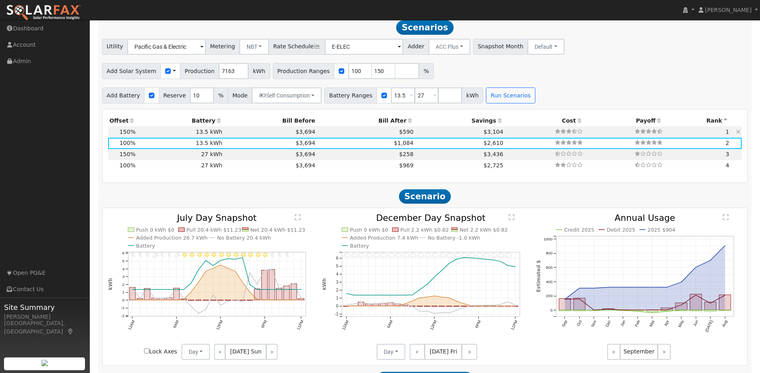
click at [155, 136] on td "13.5 kWh" at bounding box center [180, 131] width 87 height 11
type input "7.2"
type input "$22,204"
type input "$10,752"
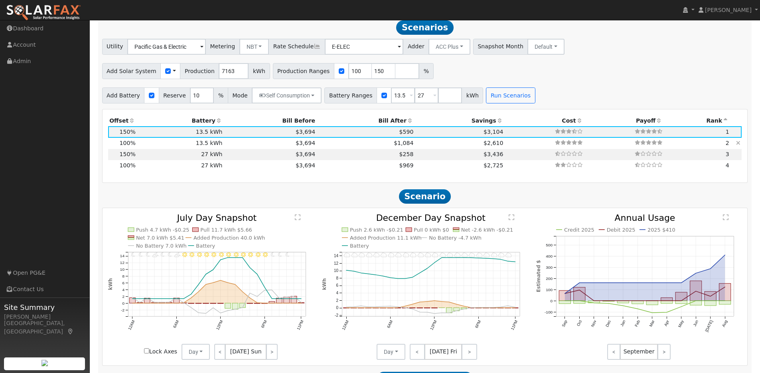
click at [155, 148] on td "13.5 kWh" at bounding box center [180, 143] width 87 height 11
type input "4.8"
type input "$14,804"
type input "$8,532"
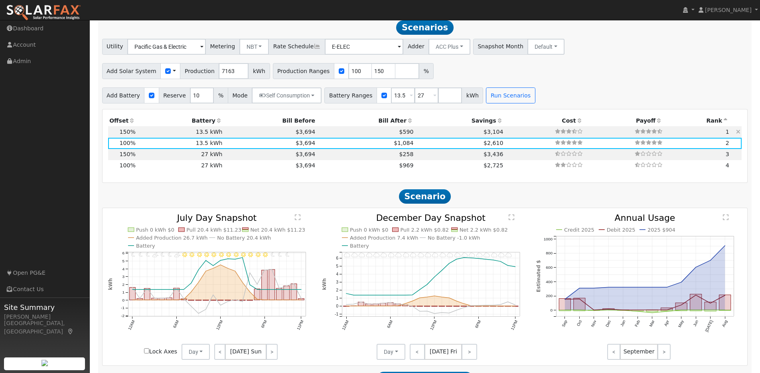
click at [153, 136] on td "13.5 kWh" at bounding box center [180, 131] width 87 height 11
type input "7.2"
type input "$22,204"
type input "$10,752"
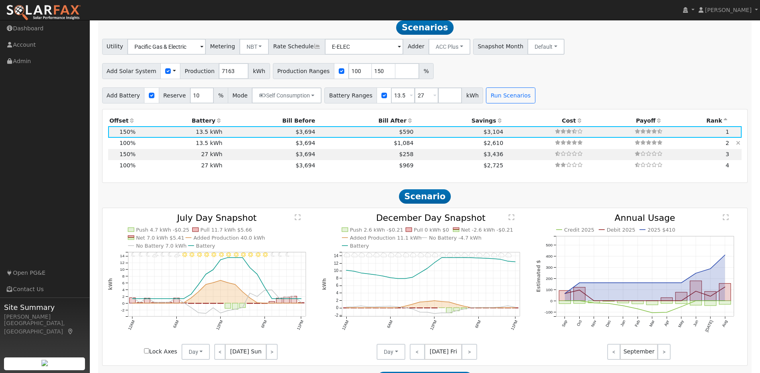
click at [155, 149] on td "13.5 kWh" at bounding box center [180, 143] width 87 height 11
type input "4.8"
type input "$14,804"
type input "$8,532"
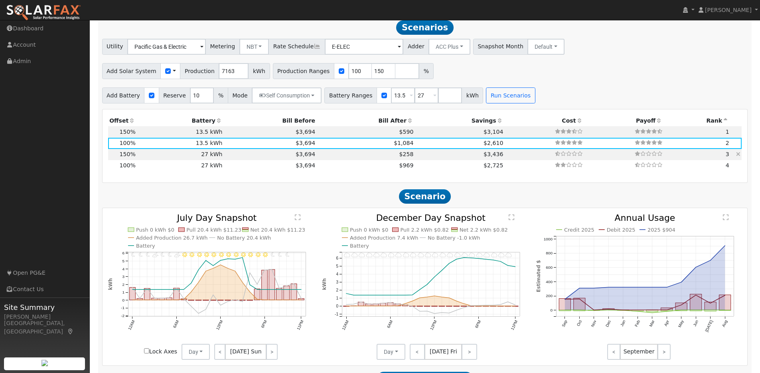
click at [155, 160] on td "27 kWh" at bounding box center [180, 154] width 87 height 11
type input "7.2"
type input "$22,204"
type input "$27,270"
type input "$14,842"
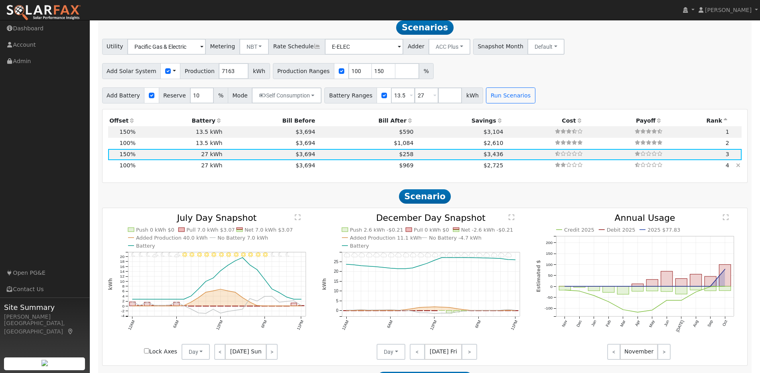
click at [156, 170] on td "27 kWh" at bounding box center [180, 165] width 87 height 11
type input "4.8"
type input "$14,804"
type input "$12,622"
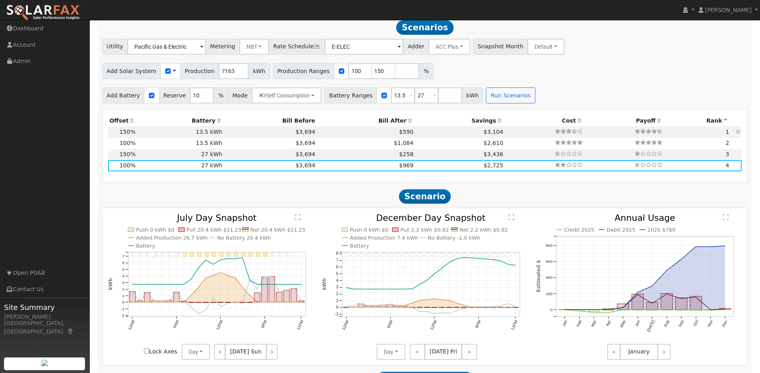
click at [148, 135] on td "13.5 kWh" at bounding box center [180, 131] width 87 height 11
type input "7.2"
type input "$22,204"
type input "$13,635"
type input "$10,752"
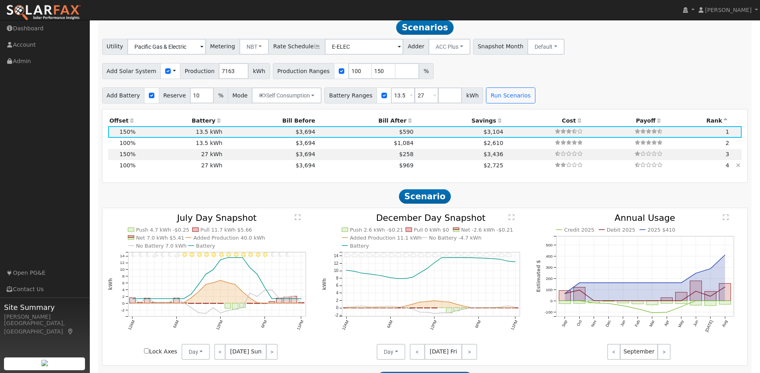
click at [150, 170] on td "27 kWh" at bounding box center [180, 165] width 87 height 11
type input "4.8"
type input "$14,804"
type input "$27,270"
type input "$12,622"
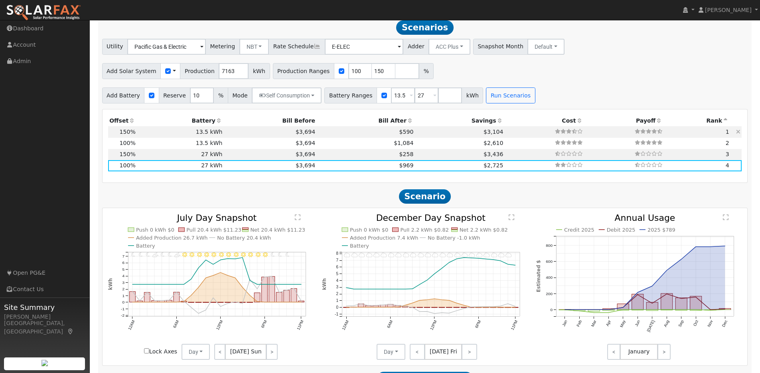
click at [147, 135] on td "13.5 kWh" at bounding box center [180, 131] width 87 height 11
type input "7.2"
type input "$22,204"
type input "$13,635"
type input "$10,752"
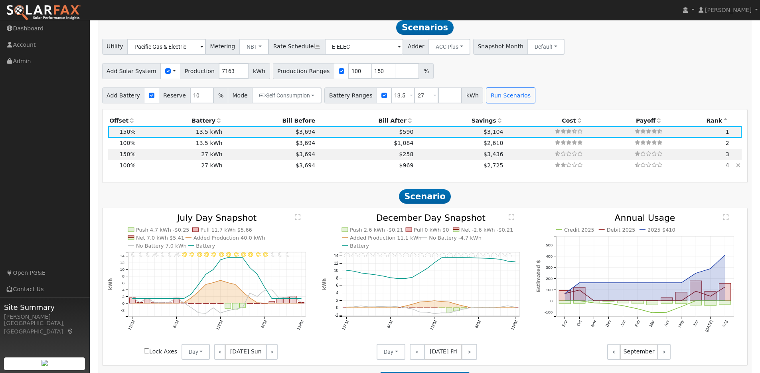
click at [146, 170] on td "27 kWh" at bounding box center [180, 165] width 87 height 11
type input "4.8"
type input "$14,804"
type input "$27,270"
type input "$12,622"
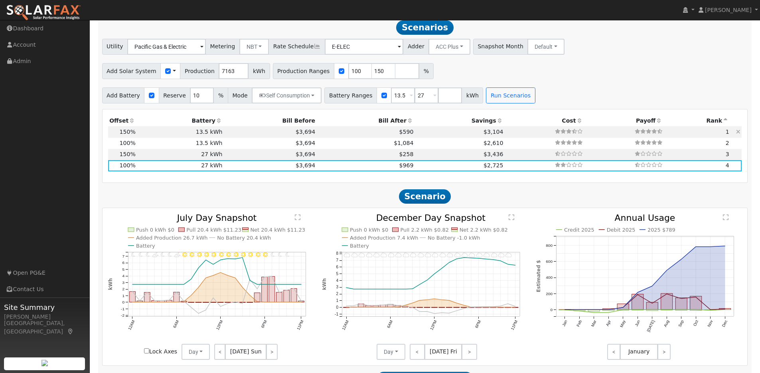
click at [152, 137] on td "13.5 kWh" at bounding box center [180, 131] width 87 height 11
type input "7.2"
type input "$22,204"
type input "$13,635"
type input "$10,752"
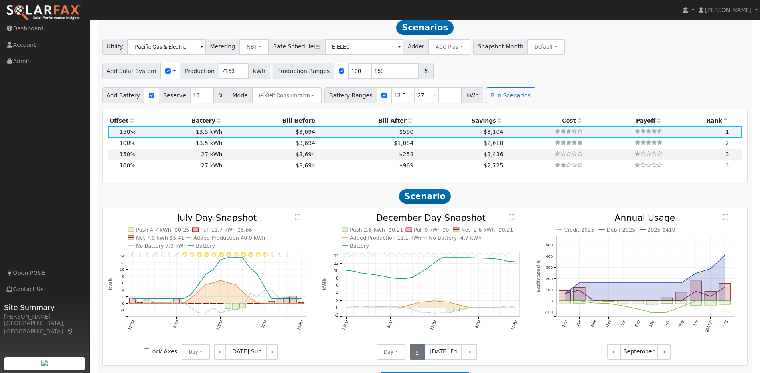
click at [420, 357] on link "<" at bounding box center [418, 352] width 16 height 16
click at [420, 357] on link "<" at bounding box center [417, 352] width 14 height 16
click at [420, 357] on link "<" at bounding box center [416, 352] width 13 height 16
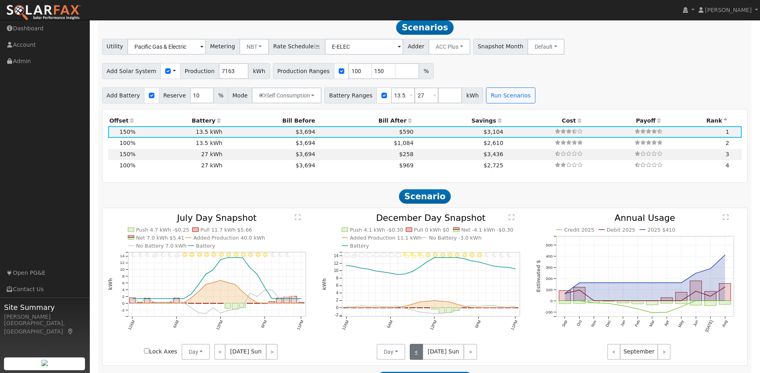
click at [420, 357] on link "<" at bounding box center [417, 352] width 14 height 16
click at [420, 357] on link "<" at bounding box center [416, 352] width 13 height 16
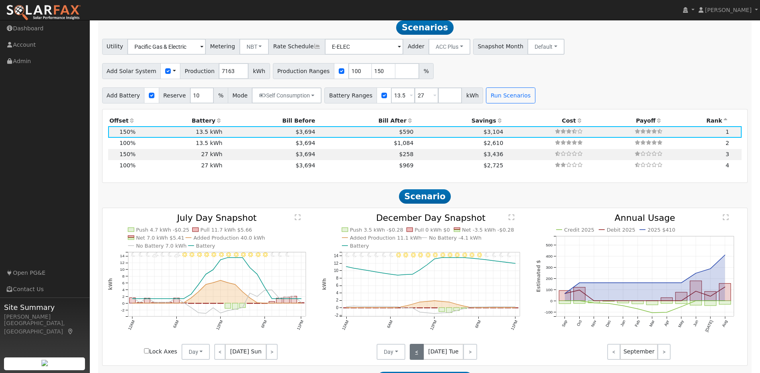
click at [420, 357] on link "<" at bounding box center [417, 352] width 14 height 16
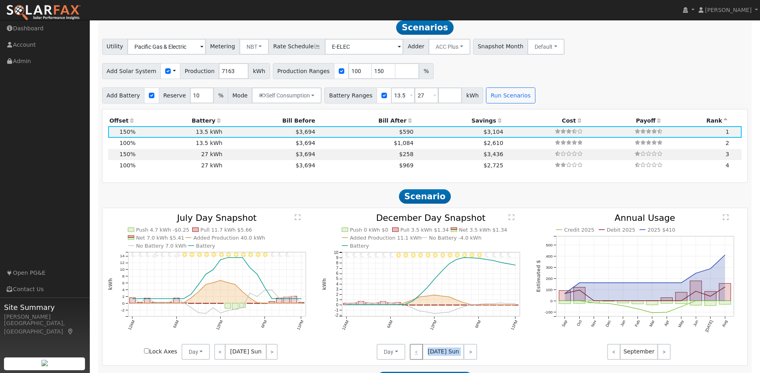
click at [420, 357] on div "< Dec 1 Sun >" at bounding box center [442, 352] width 72 height 16
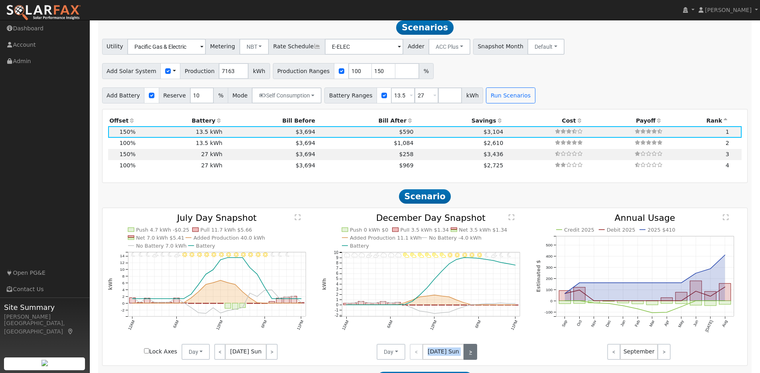
click at [474, 357] on link ">" at bounding box center [471, 352] width 14 height 16
click at [474, 357] on link ">" at bounding box center [471, 352] width 13 height 16
click at [474, 357] on link ">" at bounding box center [470, 352] width 14 height 16
click at [474, 357] on link ">" at bounding box center [471, 352] width 13 height 16
click at [474, 357] on link ">" at bounding box center [471, 352] width 14 height 16
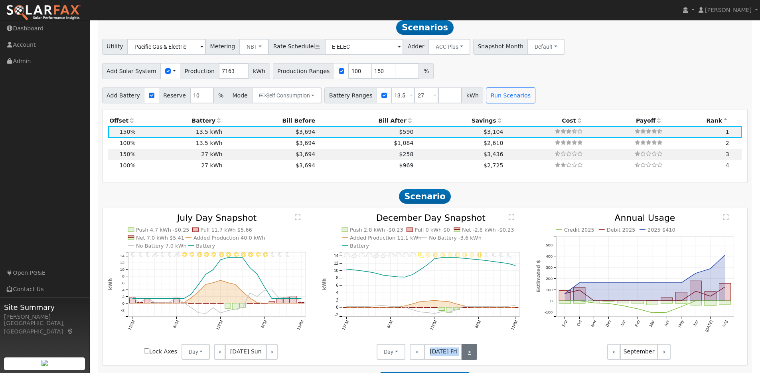
click at [474, 357] on link ">" at bounding box center [470, 352] width 16 height 16
click at [474, 357] on link ">" at bounding box center [470, 352] width 14 height 16
click at [474, 357] on link ">" at bounding box center [471, 352] width 14 height 16
click at [474, 357] on link ">" at bounding box center [471, 352] width 13 height 16
click at [474, 357] on link ">" at bounding box center [470, 352] width 14 height 16
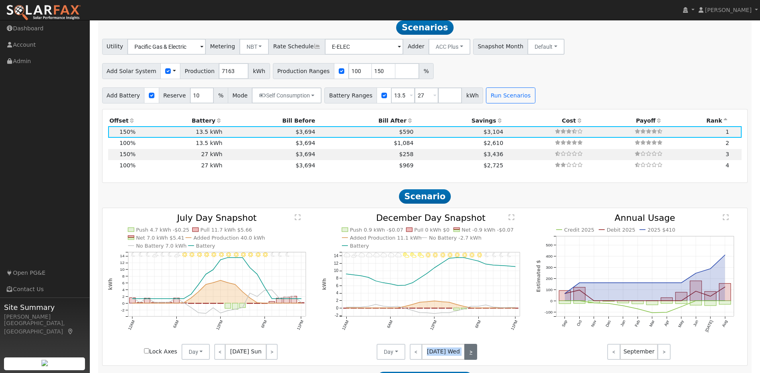
click at [474, 357] on link ">" at bounding box center [471, 352] width 13 height 16
click at [474, 357] on link ">" at bounding box center [471, 352] width 14 height 16
click at [474, 357] on link ">" at bounding box center [470, 352] width 16 height 16
click at [474, 357] on link ">" at bounding box center [470, 352] width 14 height 16
click at [474, 357] on link ">" at bounding box center [471, 352] width 14 height 16
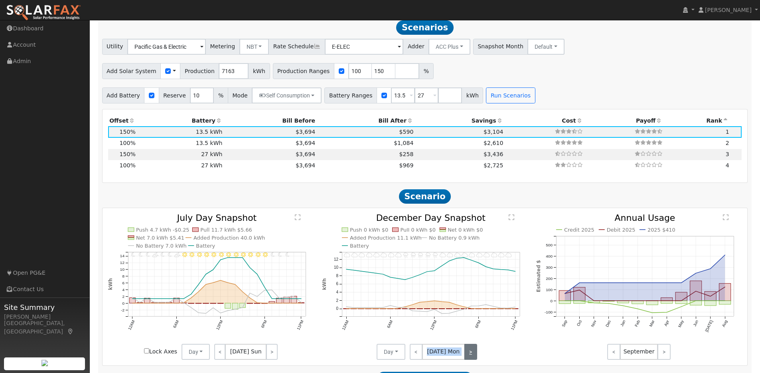
click at [474, 357] on link ">" at bounding box center [471, 352] width 13 height 16
click at [474, 357] on link ">" at bounding box center [470, 352] width 14 height 16
click at [474, 357] on link ">" at bounding box center [471, 352] width 14 height 16
click at [474, 357] on link ">" at bounding box center [470, 352] width 16 height 16
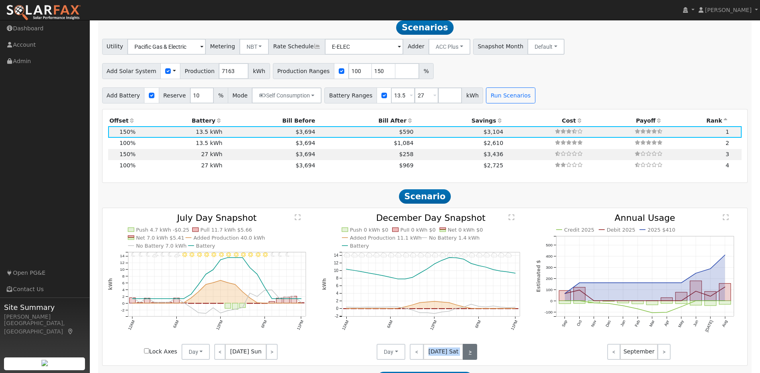
click at [474, 357] on link ">" at bounding box center [470, 352] width 14 height 16
click at [474, 357] on link ">" at bounding box center [471, 352] width 14 height 16
click at [474, 357] on link ">" at bounding box center [471, 352] width 13 height 16
click at [474, 357] on link ">" at bounding box center [470, 352] width 14 height 16
click at [474, 357] on link ">" at bounding box center [471, 352] width 13 height 16
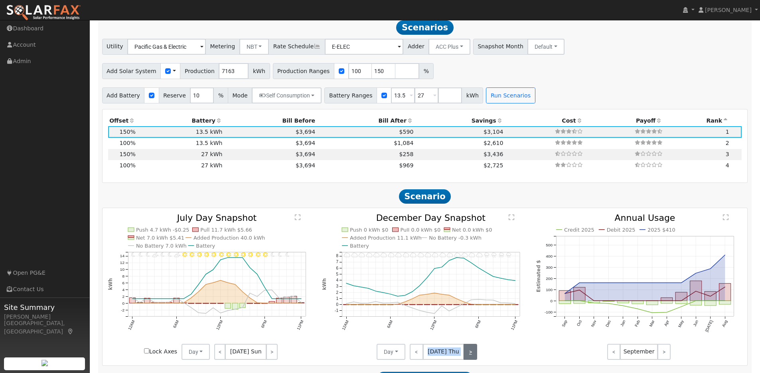
click at [474, 357] on link ">" at bounding box center [471, 352] width 14 height 16
click at [474, 357] on link ">" at bounding box center [470, 352] width 16 height 16
click at [474, 357] on link ">" at bounding box center [471, 352] width 14 height 16
click at [474, 357] on link ">" at bounding box center [471, 352] width 13 height 16
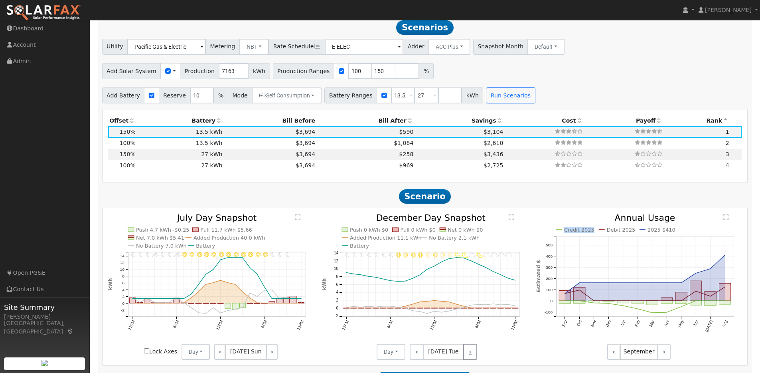
click at [474, 357] on div "< Dec 31 Tue >" at bounding box center [442, 352] width 72 height 16
click at [420, 358] on link "<" at bounding box center [417, 352] width 14 height 16
click at [420, 358] on link "<" at bounding box center [416, 352] width 13 height 16
click at [420, 358] on link "<" at bounding box center [417, 352] width 14 height 16
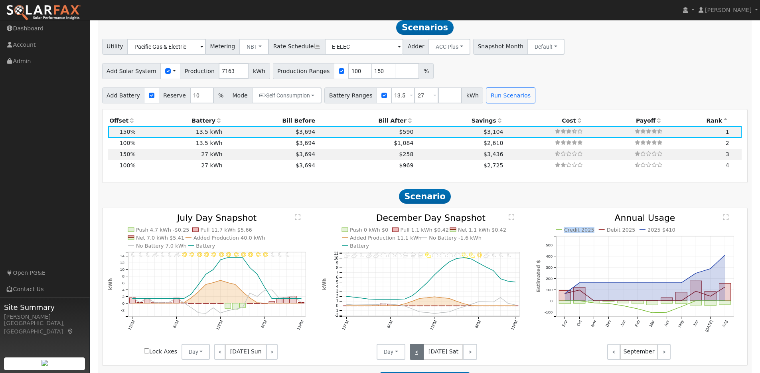
click at [420, 358] on link "<" at bounding box center [417, 352] width 14 height 16
click at [420, 358] on link "<" at bounding box center [418, 352] width 16 height 16
click at [420, 358] on link "<" at bounding box center [416, 352] width 13 height 16
click at [420, 358] on link "<" at bounding box center [417, 352] width 14 height 16
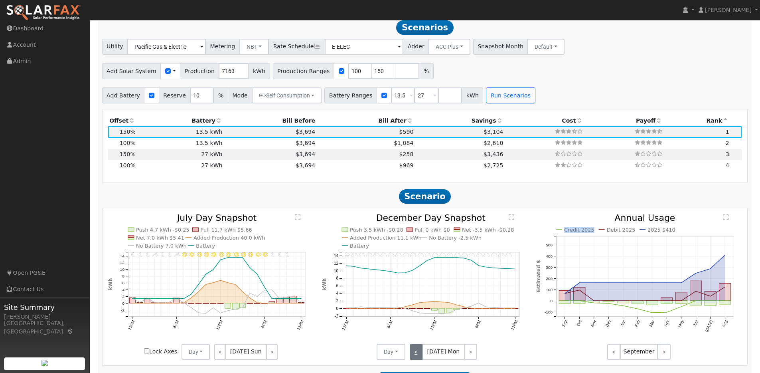
click at [420, 358] on link "<" at bounding box center [416, 352] width 13 height 16
click at [420, 358] on link "<" at bounding box center [417, 352] width 14 height 16
click at [420, 358] on link "<" at bounding box center [418, 352] width 16 height 16
click at [420, 358] on link "<" at bounding box center [417, 352] width 14 height 16
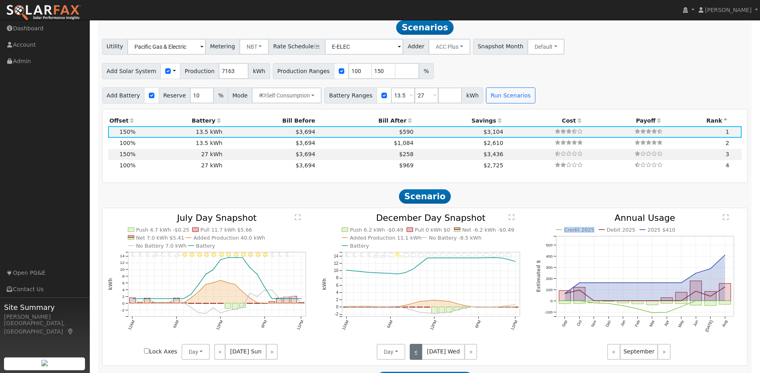
click at [420, 358] on link "<" at bounding box center [416, 352] width 13 height 16
click at [420, 358] on link "<" at bounding box center [417, 352] width 14 height 16
click at [420, 358] on link "<" at bounding box center [416, 352] width 13 height 16
click at [145, 148] on td "13.5 kWh" at bounding box center [180, 143] width 87 height 11
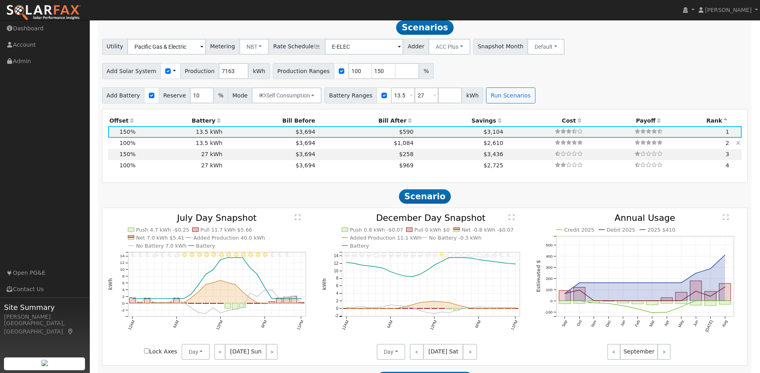
type input "4.8"
type input "$14,804"
type input "$8,532"
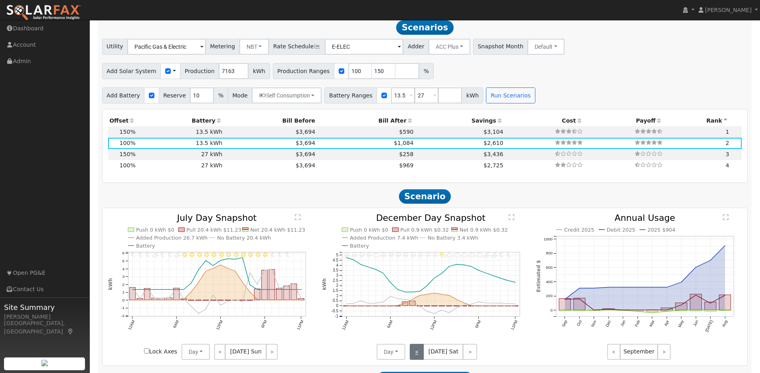
click at [420, 354] on link "<" at bounding box center [417, 352] width 14 height 16
click at [420, 354] on link "<" at bounding box center [418, 352] width 16 height 16
click at [419, 354] on link "<" at bounding box center [416, 352] width 13 height 16
click at [419, 354] on link "<" at bounding box center [417, 352] width 14 height 16
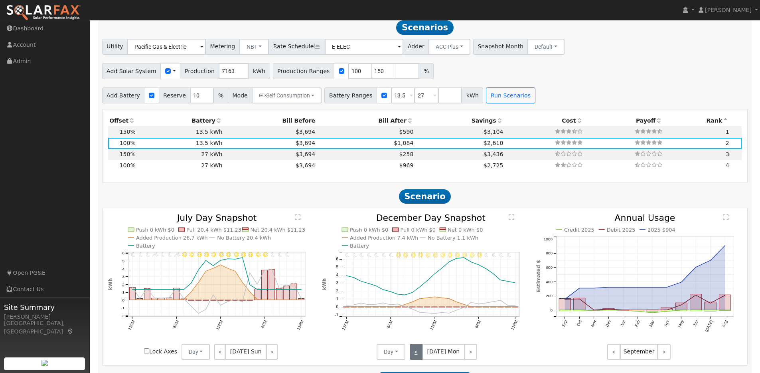
click at [419, 354] on link "<" at bounding box center [416, 352] width 13 height 16
click at [419, 354] on link "<" at bounding box center [417, 352] width 14 height 16
click at [419, 354] on link "<" at bounding box center [418, 352] width 16 height 16
click at [419, 354] on link "<" at bounding box center [417, 352] width 14 height 16
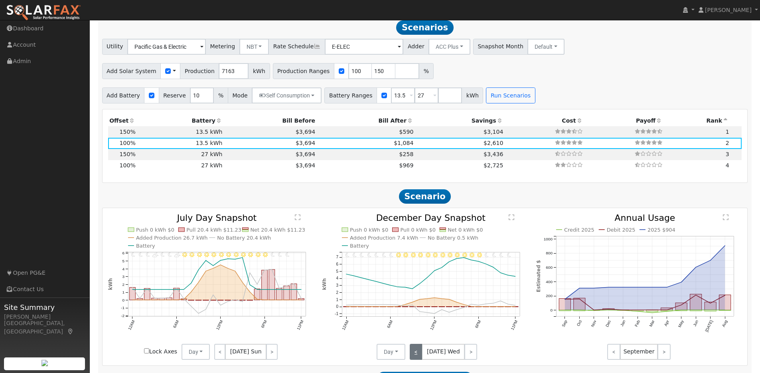
click at [419, 354] on link "<" at bounding box center [416, 352] width 13 height 16
click at [419, 354] on link "<" at bounding box center [417, 352] width 14 height 16
click at [419, 354] on link "<" at bounding box center [416, 352] width 13 height 16
click at [419, 354] on div "< Dec 2 Mon >" at bounding box center [442, 352] width 72 height 16
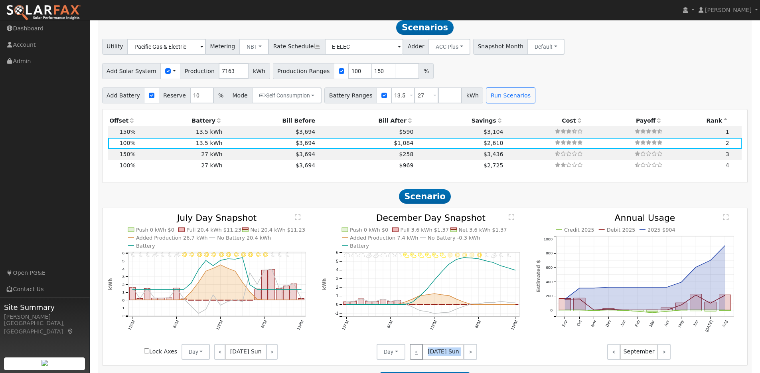
click at [419, 354] on div "< Dec 1 Sun >" at bounding box center [442, 352] width 72 height 16
click at [465, 353] on link ">" at bounding box center [471, 352] width 14 height 16
click at [465, 353] on link ">" at bounding box center [471, 352] width 13 height 16
click at [465, 353] on link ">" at bounding box center [470, 352] width 14 height 16
click at [156, 171] on td "27 kWh" at bounding box center [180, 165] width 87 height 11
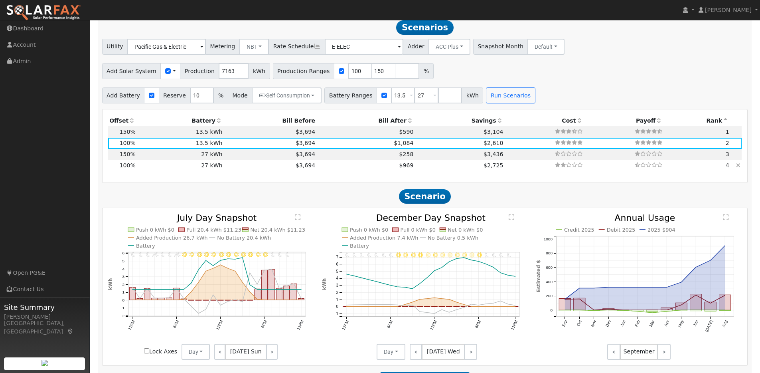
type input "$27,270"
type input "$12,622"
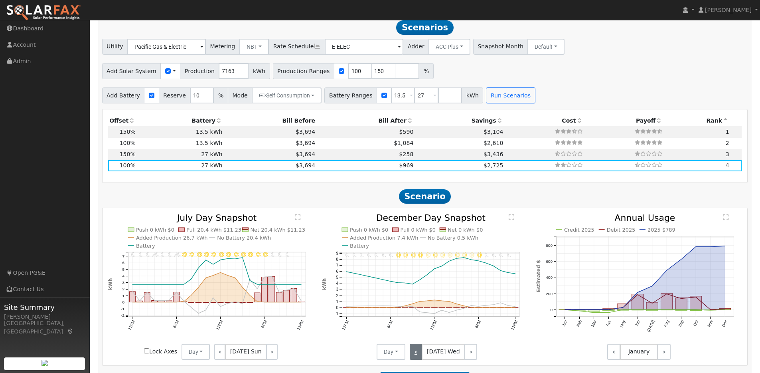
click at [416, 356] on link "<" at bounding box center [416, 352] width 13 height 16
click at [416, 356] on link "<" at bounding box center [417, 352] width 14 height 16
click at [416, 356] on link "<" at bounding box center [416, 352] width 13 height 16
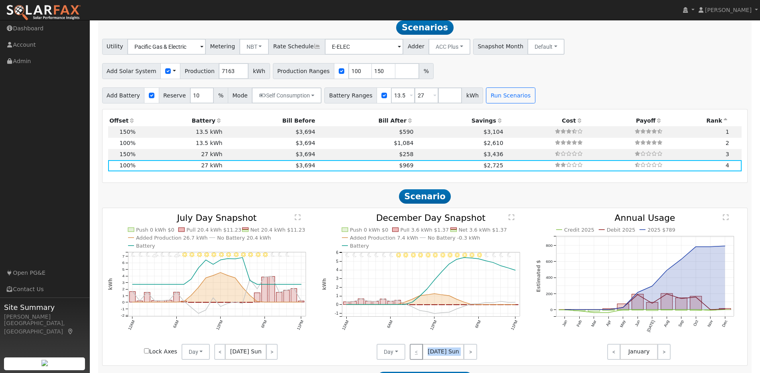
click at [416, 356] on div "< Dec 1 Sun >" at bounding box center [442, 352] width 72 height 16
click at [473, 355] on link ">" at bounding box center [471, 352] width 14 height 16
click at [473, 355] on link ">" at bounding box center [471, 352] width 13 height 16
click at [473, 355] on link ">" at bounding box center [470, 352] width 14 height 16
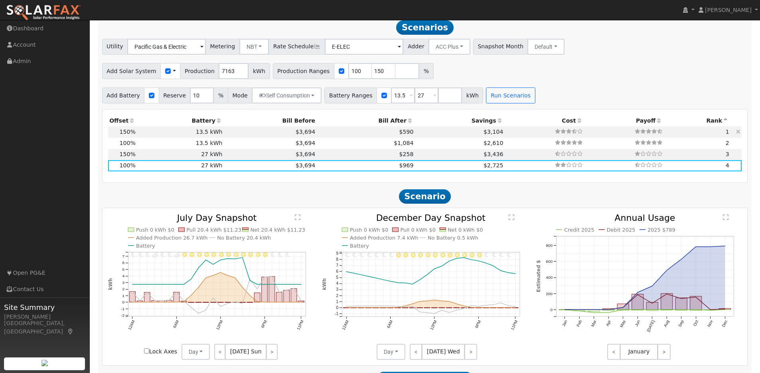
click at [174, 137] on td "13.5 kWh" at bounding box center [180, 131] width 87 height 11
type input "7.2"
type input "$22,204"
type input "$13,635"
type input "$10,752"
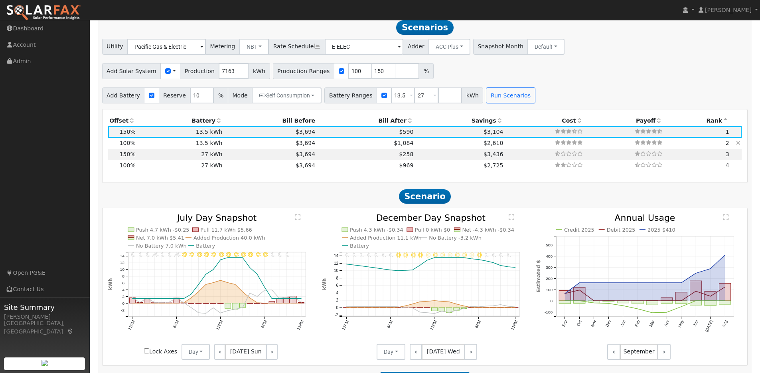
click at [177, 149] on td "13.5 kWh" at bounding box center [180, 143] width 87 height 11
type input "4.8"
type input "$14,804"
type input "$8,532"
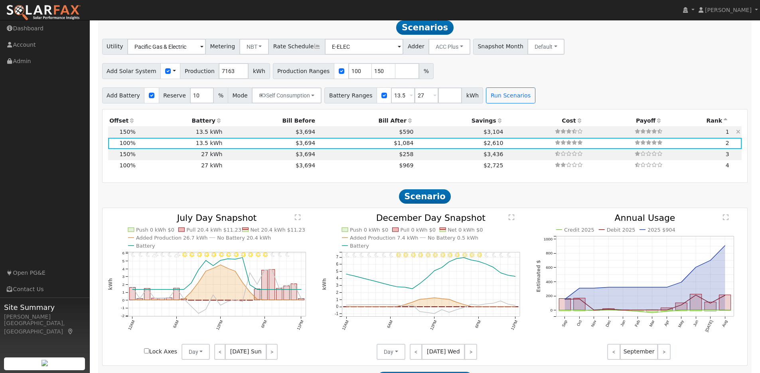
click at [174, 137] on td "13.5 kWh" at bounding box center [180, 131] width 87 height 11
type input "7.2"
type input "$22,204"
type input "$10,752"
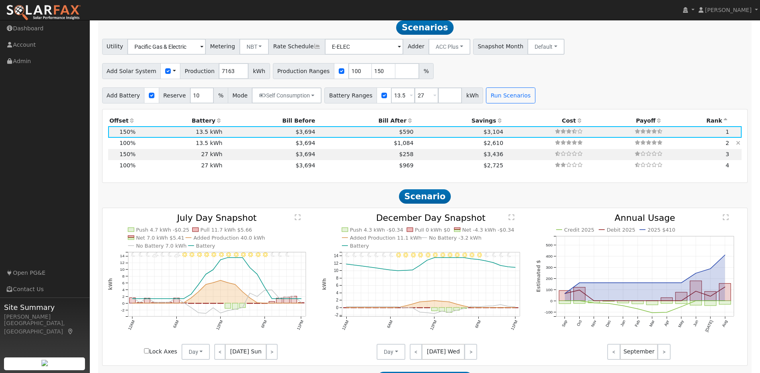
click at [183, 147] on td "13.5 kWh" at bounding box center [180, 143] width 87 height 11
type input "4.8"
type input "$14,804"
type input "$8,532"
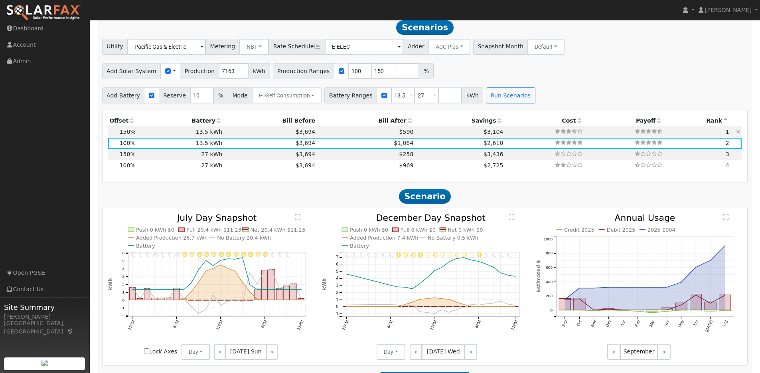
click at [685, 137] on td "1" at bounding box center [697, 131] width 67 height 11
type input "7.2"
type input "$22,204"
type input "$10,752"
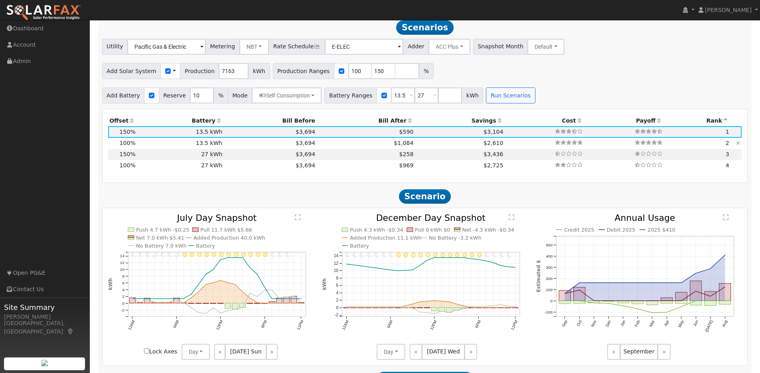
click at [162, 147] on td "13.5 kWh" at bounding box center [180, 143] width 87 height 11
type input "4.8"
type input "$14,804"
type input "$8,532"
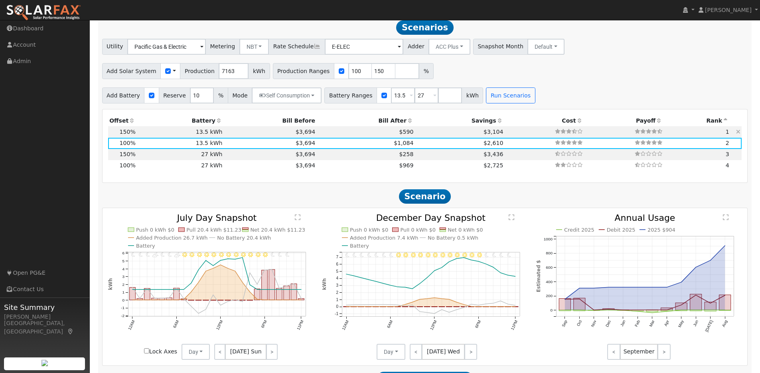
click at [162, 137] on td "13.5 kWh" at bounding box center [180, 131] width 87 height 11
type input "7.2"
type input "$22,204"
type input "$10,752"
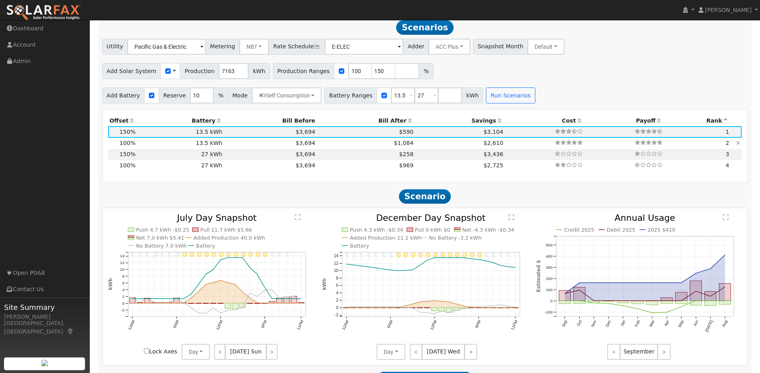
click at [172, 149] on td "13.5 kWh" at bounding box center [180, 143] width 87 height 11
type input "4.8"
type input "$14,804"
type input "$8,532"
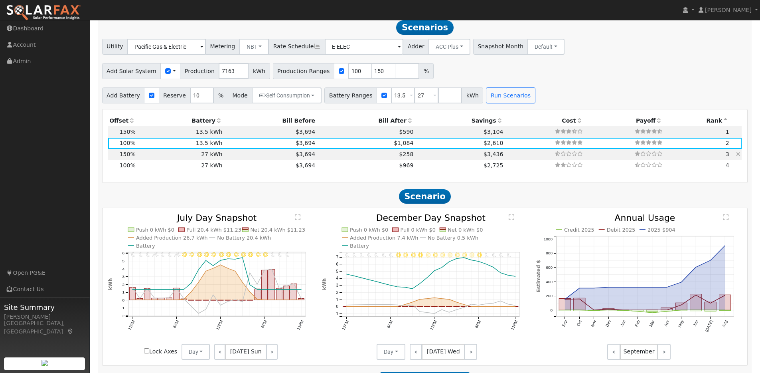
click at [172, 160] on td "27 kWh" at bounding box center [180, 154] width 87 height 11
type input "7.2"
type input "$22,204"
type input "$27,270"
type input "$14,842"
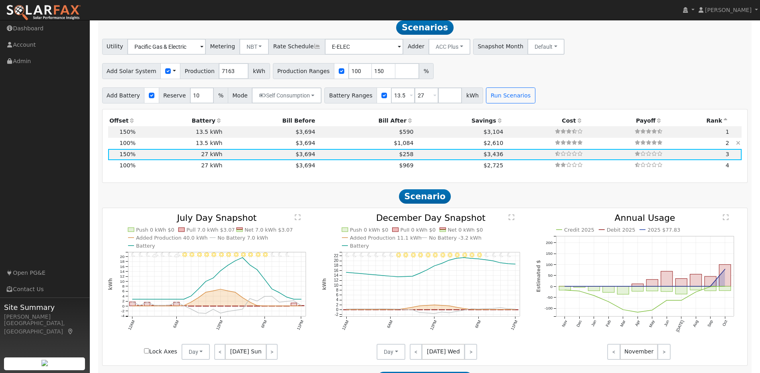
click at [164, 144] on td "13.5 kWh" at bounding box center [180, 143] width 87 height 11
type input "4.8"
type input "$14,804"
type input "$13,635"
type input "$8,532"
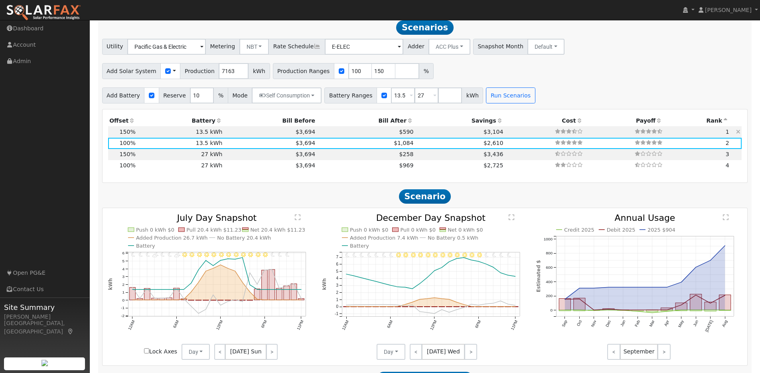
click at [162, 136] on td "13.5 kWh" at bounding box center [180, 131] width 87 height 11
type input "7.2"
type input "$22,204"
type input "$10,752"
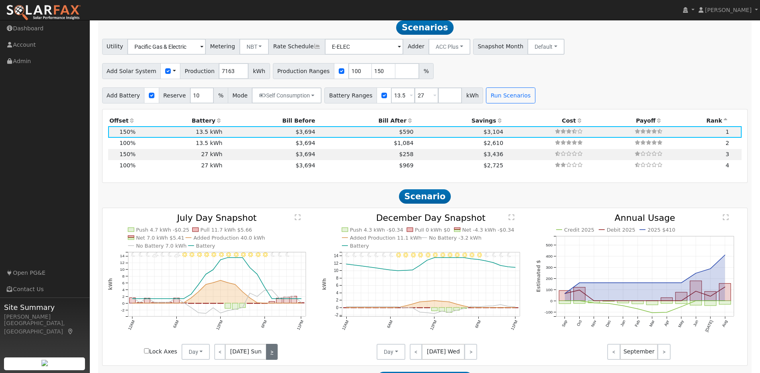
click at [271, 356] on link ">" at bounding box center [271, 352] width 11 height 16
click at [271, 356] on link ">" at bounding box center [272, 352] width 11 height 16
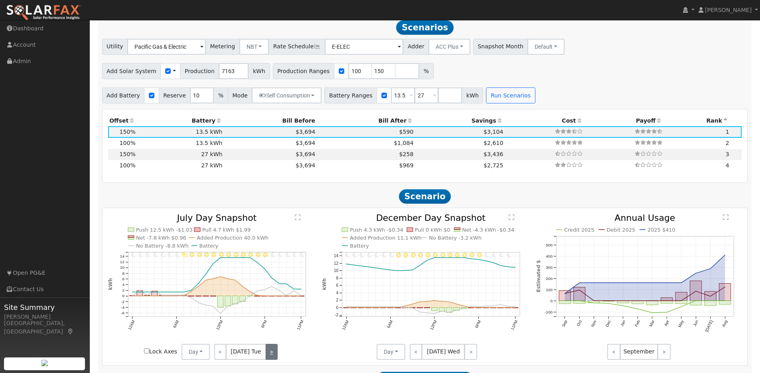
click at [271, 356] on link ">" at bounding box center [272, 352] width 12 height 16
click at [271, 356] on link ">" at bounding box center [272, 352] width 11 height 16
click at [271, 358] on link ">" at bounding box center [272, 352] width 12 height 16
click at [272, 358] on link ">" at bounding box center [270, 352] width 13 height 16
click at [471, 356] on link ">" at bounding box center [471, 352] width 13 height 16
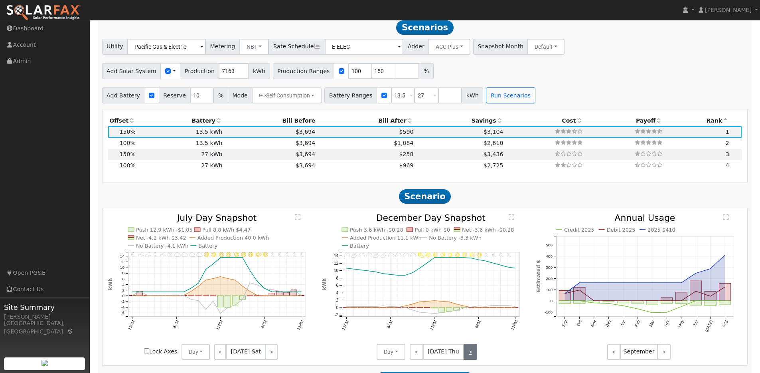
click at [471, 356] on link ">" at bounding box center [471, 352] width 14 height 16
click at [471, 356] on link ">" at bounding box center [470, 352] width 16 height 16
click at [471, 356] on link ">" at bounding box center [470, 352] width 14 height 16
click at [473, 356] on link ">" at bounding box center [471, 352] width 14 height 16
click at [471, 356] on link ">" at bounding box center [471, 352] width 13 height 16
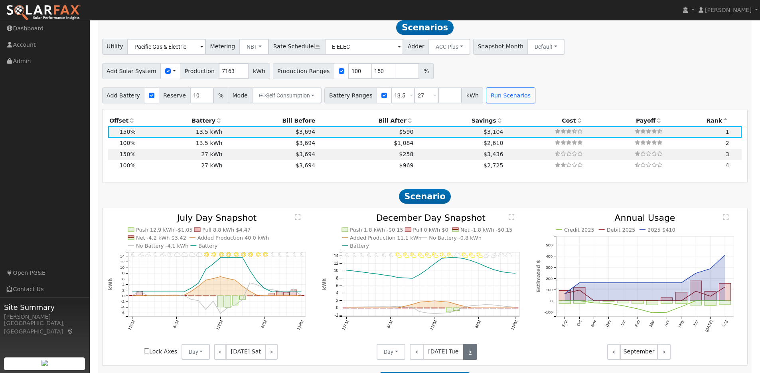
click at [471, 356] on link ">" at bounding box center [470, 352] width 14 height 16
click at [471, 356] on link ">" at bounding box center [471, 352] width 13 height 16
click at [471, 356] on link ">" at bounding box center [471, 352] width 14 height 16
click at [471, 356] on link ">" at bounding box center [470, 352] width 16 height 16
click at [471, 356] on link ">" at bounding box center [470, 352] width 14 height 16
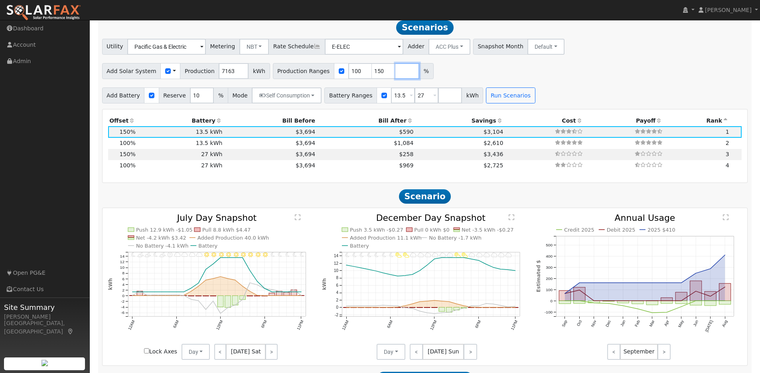
click at [396, 76] on input "number" at bounding box center [408, 71] width 24 height 16
type input "140"
type input "150"
click at [502, 103] on button "Run Scenarios" at bounding box center [510, 95] width 49 height 16
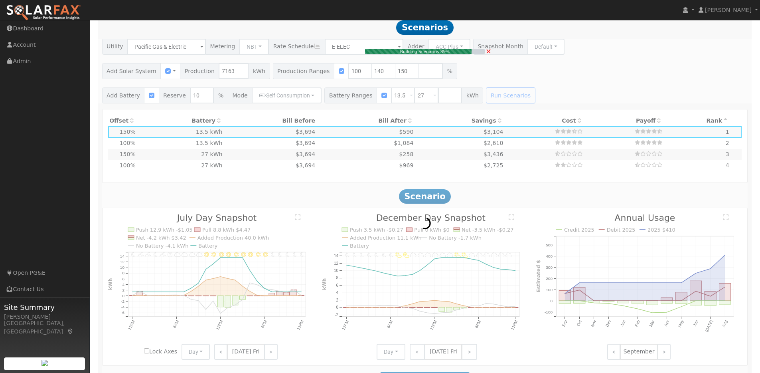
type input "6.7"
type input "$20,725"
type input "$10,308"
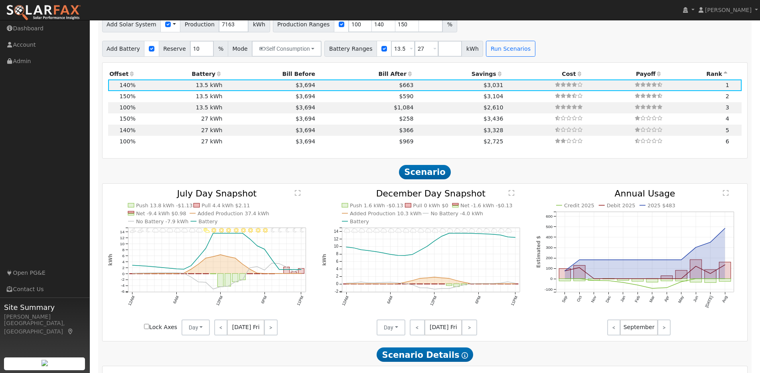
scroll to position [863, 0]
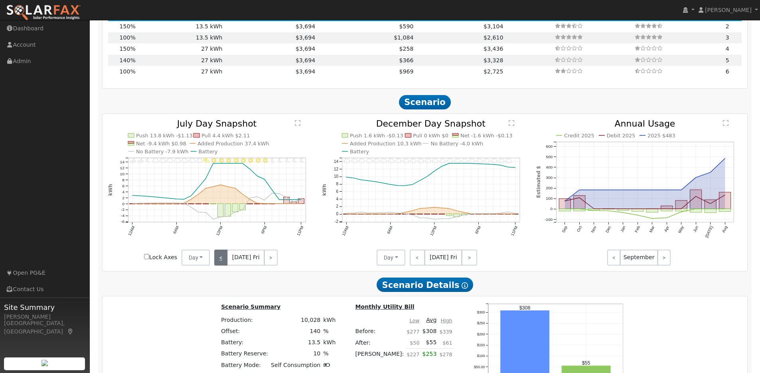
click at [221, 261] on link "<" at bounding box center [220, 257] width 13 height 16
click at [221, 261] on link "<" at bounding box center [220, 257] width 12 height 16
click at [221, 261] on link "<" at bounding box center [219, 257] width 11 height 16
click at [221, 261] on link "<" at bounding box center [220, 257] width 12 height 16
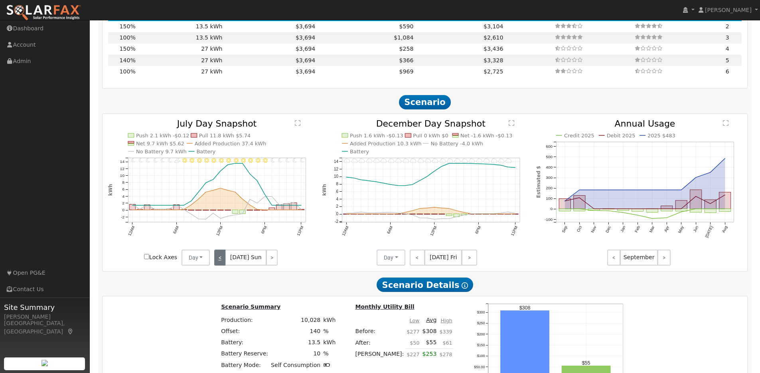
click at [221, 261] on link "<" at bounding box center [219, 257] width 11 height 16
click at [221, 261] on link "<" at bounding box center [220, 257] width 12 height 16
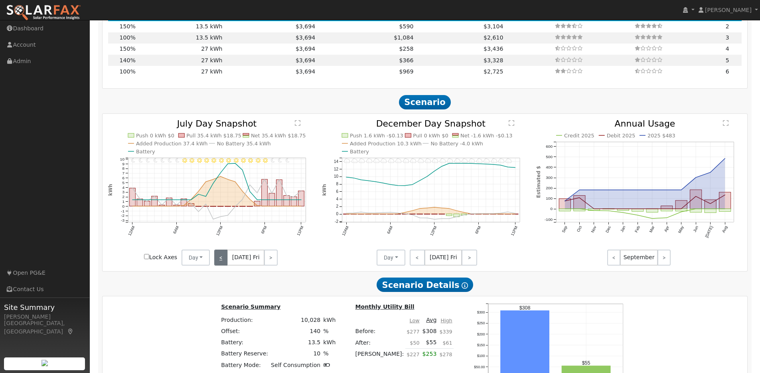
click at [221, 261] on link "<" at bounding box center [220, 257] width 13 height 16
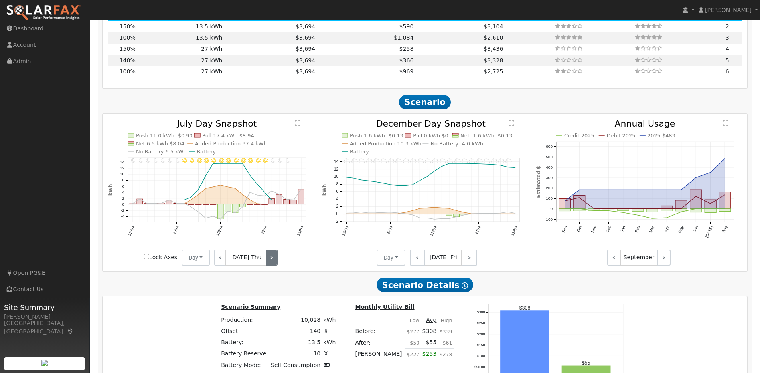
click at [270, 263] on link ">" at bounding box center [272, 257] width 12 height 16
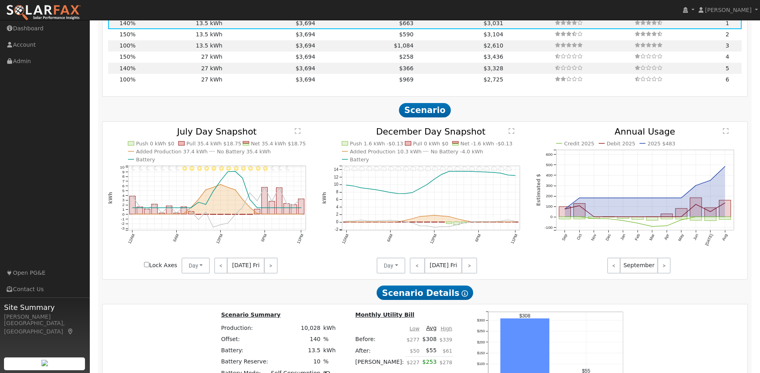
scroll to position [842, 0]
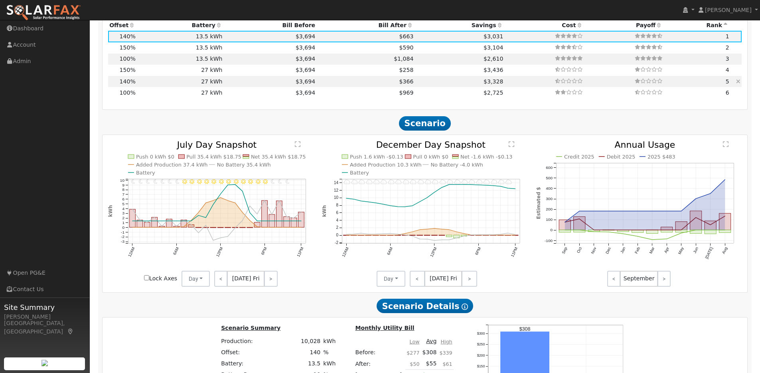
click at [184, 86] on td "27 kWh" at bounding box center [180, 81] width 87 height 11
type input "$27,270"
type input "$14,399"
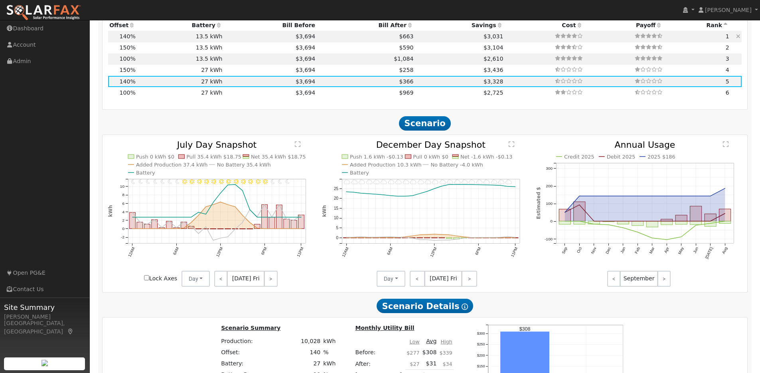
click at [176, 42] on td "13.5 kWh" at bounding box center [180, 36] width 87 height 11
type input "$13,635"
type input "$10,308"
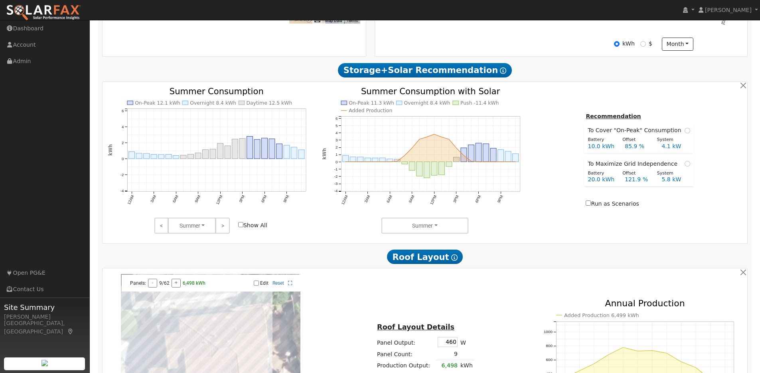
scroll to position [473, 0]
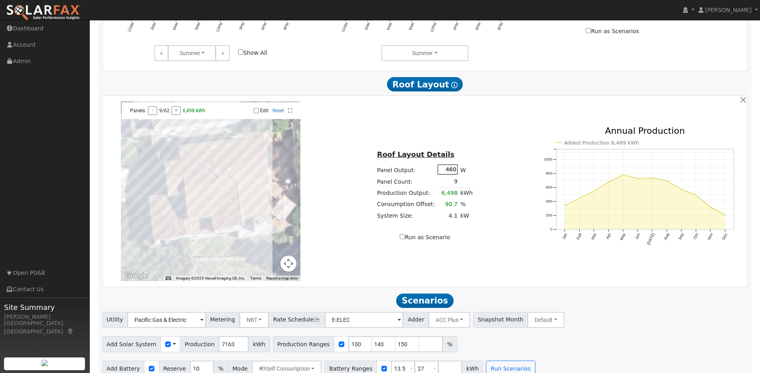
click at [454, 173] on input "460" at bounding box center [448, 169] width 20 height 10
type input "444"
type input "80"
type input "100"
type input "125"
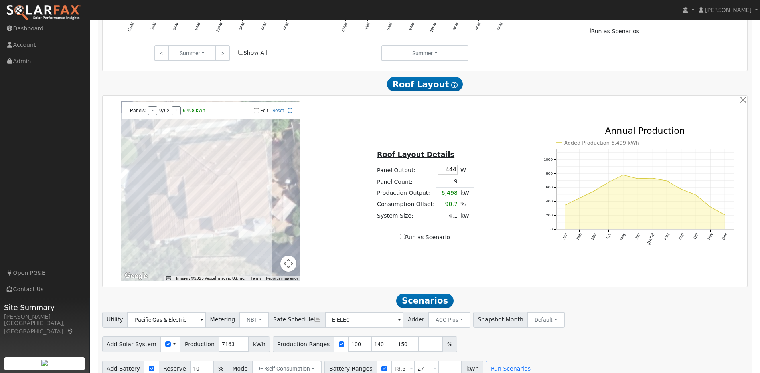
type input "150"
click at [493, 176] on div "Roof Layout Details Panel Output: 444 W Panel Count: 9 Production Output: 6,498…" at bounding box center [425, 191] width 214 height 101
click at [258, 113] on input "Edit" at bounding box center [256, 111] width 5 height 6
checkbox input "true"
click at [210, 216] on div at bounding box center [211, 191] width 180 height 180
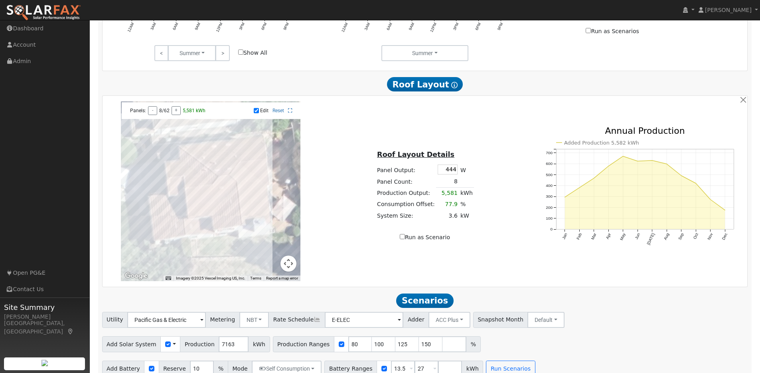
click at [221, 188] on div at bounding box center [211, 191] width 180 height 180
click at [245, 220] on div at bounding box center [211, 191] width 180 height 180
click at [242, 206] on div at bounding box center [211, 191] width 180 height 180
click at [240, 192] on div at bounding box center [211, 191] width 180 height 180
click at [247, 190] on div at bounding box center [211, 191] width 180 height 180
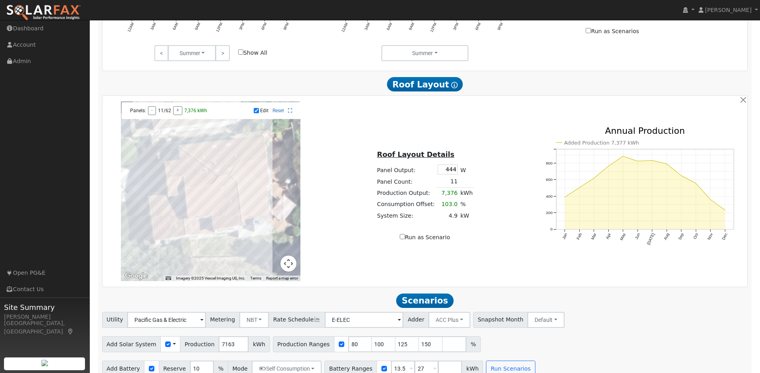
click at [248, 203] on div at bounding box center [211, 191] width 180 height 180
click at [246, 220] on div at bounding box center [211, 191] width 180 height 180
click at [256, 216] on div at bounding box center [211, 191] width 180 height 180
click at [252, 202] on div at bounding box center [211, 191] width 180 height 180
click at [255, 193] on div at bounding box center [211, 191] width 180 height 180
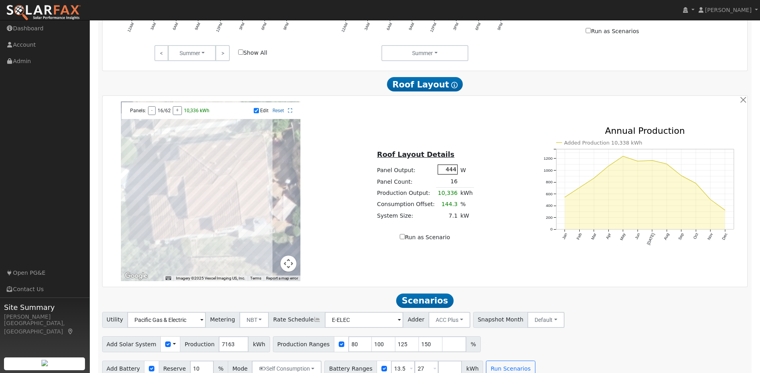
click at [455, 172] on input "444" at bounding box center [448, 169] width 20 height 10
type input "440"
click at [497, 155] on div "Roof Layout Details Panel Output: 440 W Panel Count: 16 Production Output: 10,2…" at bounding box center [425, 191] width 214 height 101
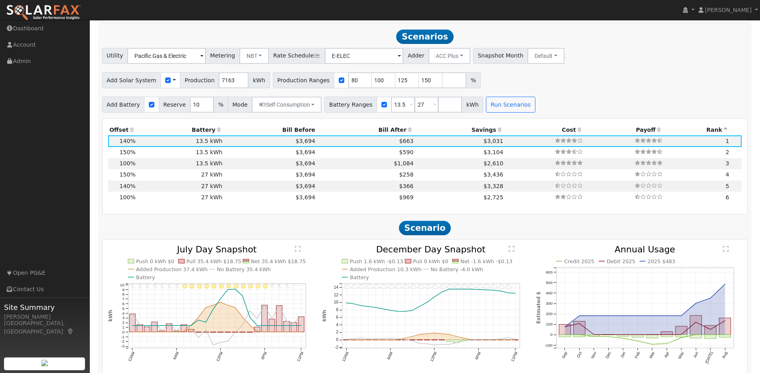
scroll to position [727, 0]
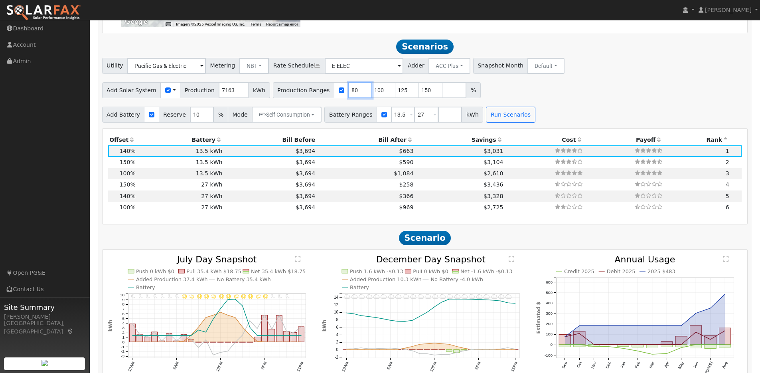
click at [351, 93] on input "80" at bounding box center [360, 90] width 24 height 16
drag, startPoint x: 351, startPoint y: 93, endPoint x: 332, endPoint y: 93, distance: 18.8
click at [332, 93] on div "Production Ranges 80 100 125 150 %" at bounding box center [377, 90] width 208 height 16
type input "100"
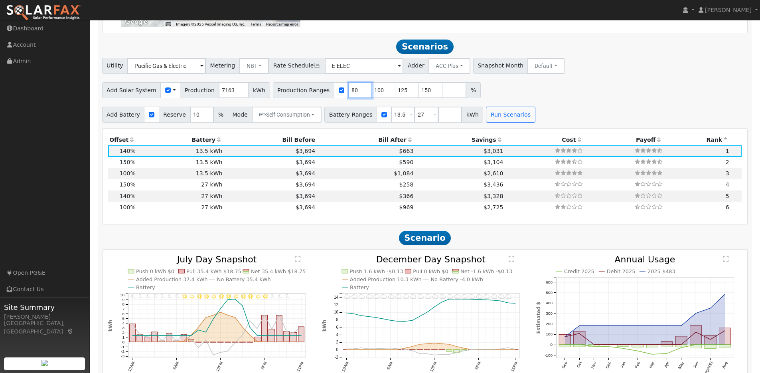
type input "125"
type input "150"
type input "100"
drag, startPoint x: 374, startPoint y: 93, endPoint x: 370, endPoint y: 94, distance: 4.5
click at [372, 94] on input "125" at bounding box center [384, 90] width 24 height 16
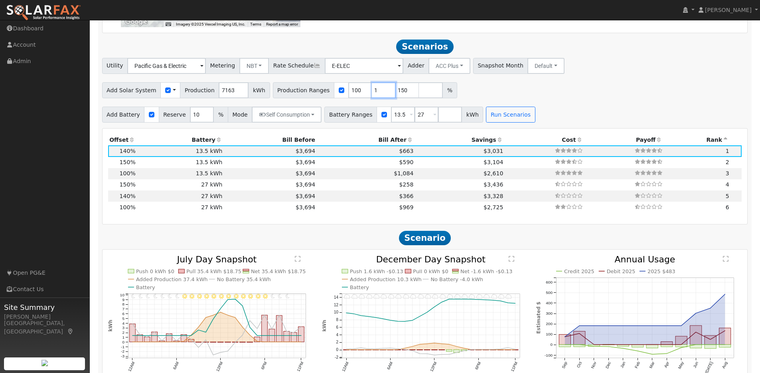
type input "150"
click at [382, 95] on input "149" at bounding box center [384, 90] width 24 height 16
click at [382, 95] on input "148" at bounding box center [384, 90] width 24 height 16
click at [382, 96] on input "147" at bounding box center [384, 90] width 24 height 16
click at [381, 96] on input "146" at bounding box center [384, 90] width 24 height 16
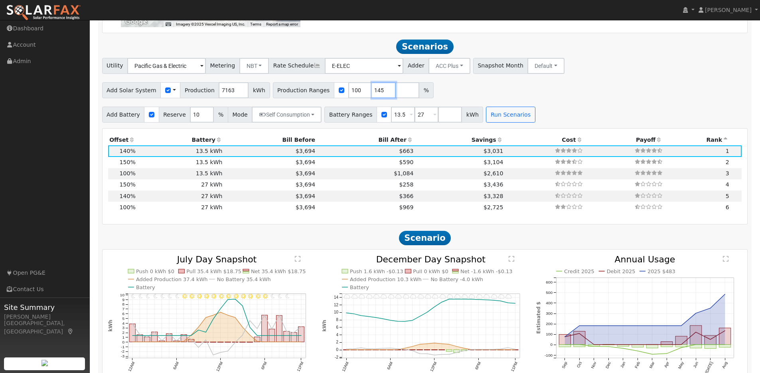
click at [381, 96] on input "145" at bounding box center [384, 90] width 24 height 16
click at [381, 96] on input "144" at bounding box center [384, 90] width 24 height 16
click at [381, 96] on input "143" at bounding box center [384, 90] width 24 height 16
click at [381, 96] on input "142" at bounding box center [384, 90] width 24 height 16
click at [381, 96] on input "141" at bounding box center [384, 90] width 24 height 16
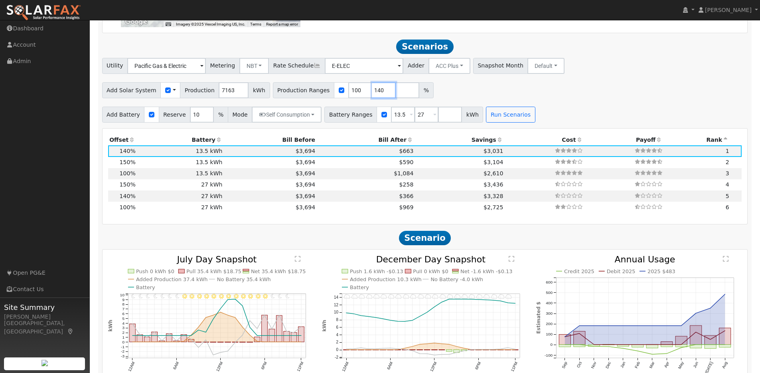
type input "140"
click at [381, 96] on input "140" at bounding box center [384, 90] width 24 height 16
click at [396, 93] on input "number" at bounding box center [408, 90] width 24 height 16
type input "150"
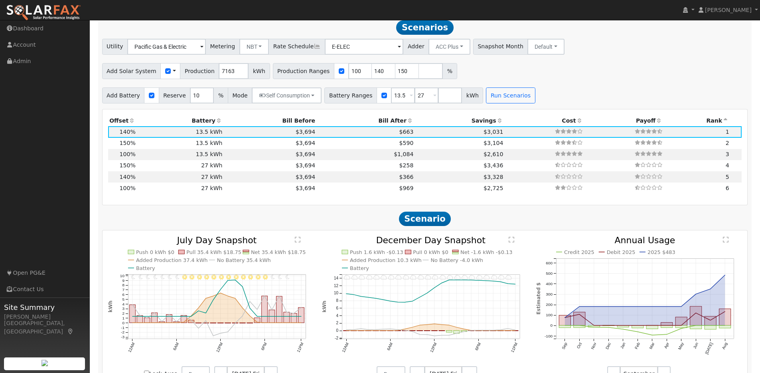
click at [133, 123] on icon at bounding box center [132, 121] width 7 height 6
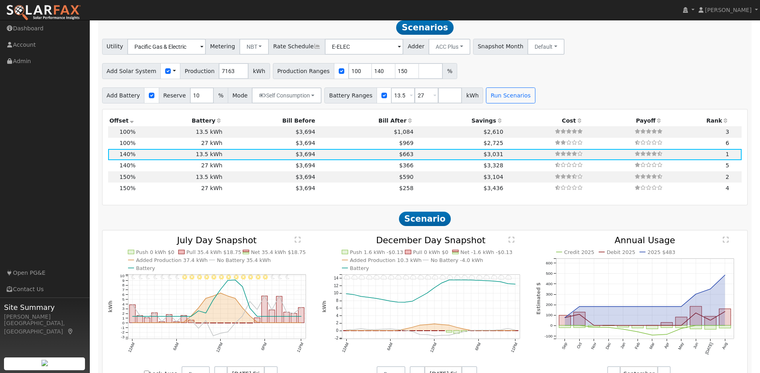
click at [132, 123] on icon at bounding box center [132, 121] width 7 height 6
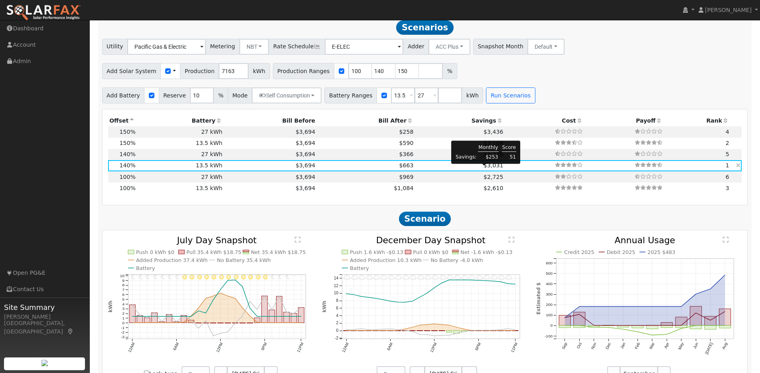
click at [484, 168] on span "$3,031" at bounding box center [494, 165] width 20 height 6
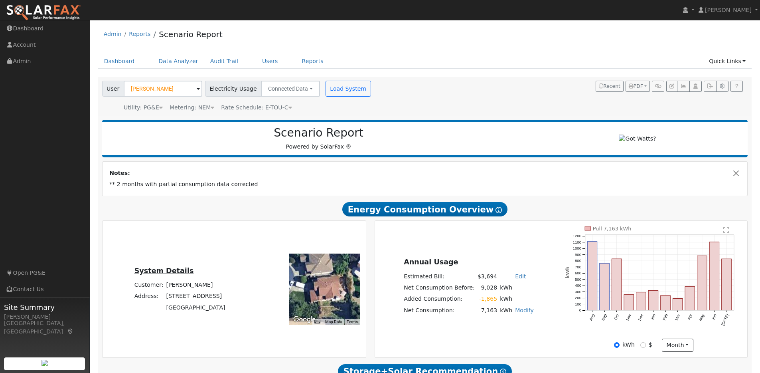
scroll to position [746, 0]
